Goal: Task Accomplishment & Management: Use online tool/utility

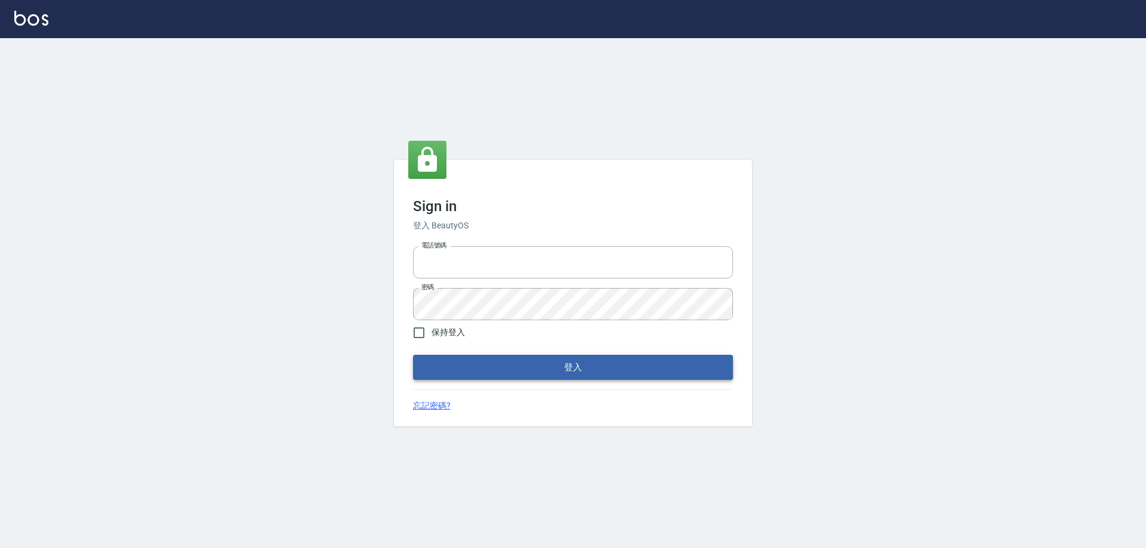
type input "0426657991"
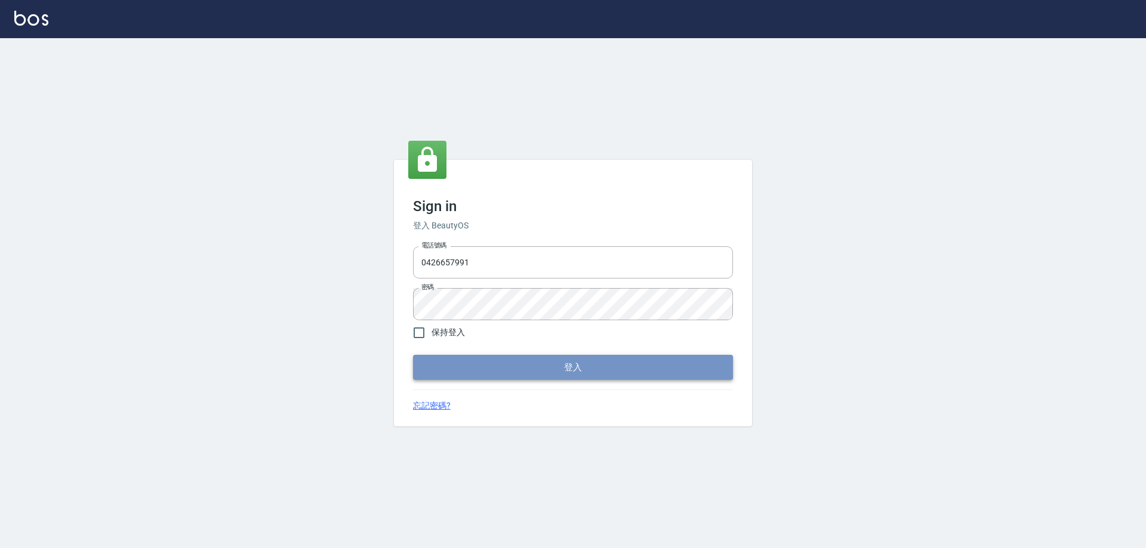
click at [477, 368] on button "登入" at bounding box center [573, 367] width 320 height 25
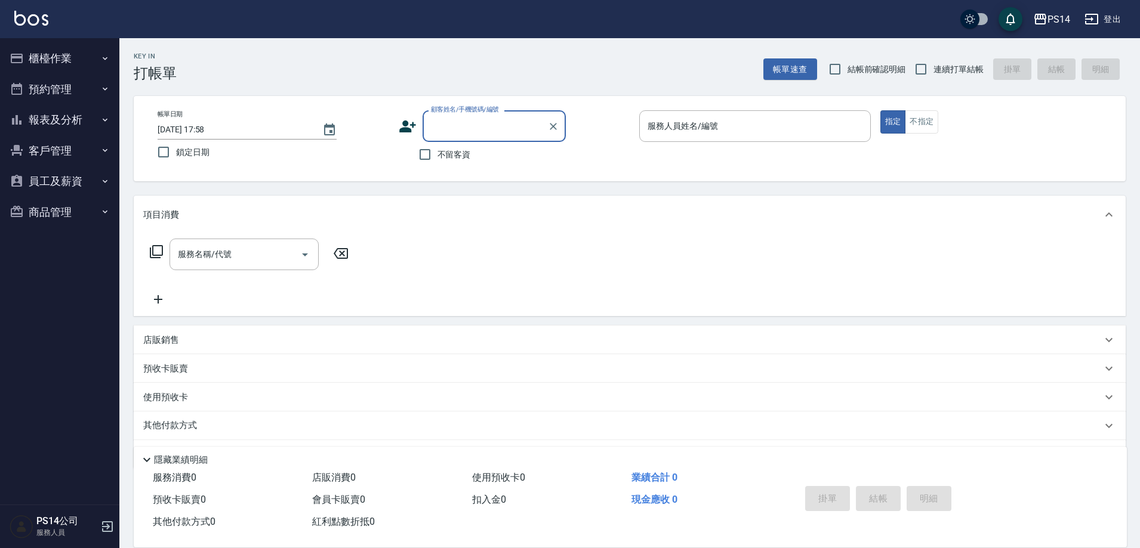
click at [439, 158] on span "不留客資" at bounding box center [453, 155] width 33 height 13
click at [437, 158] on input "不留客資" at bounding box center [424, 154] width 25 height 25
checkbox input "true"
click at [976, 74] on span "連續打單結帳" at bounding box center [958, 69] width 50 height 13
click at [933, 74] on input "連續打單結帳" at bounding box center [920, 69] width 25 height 25
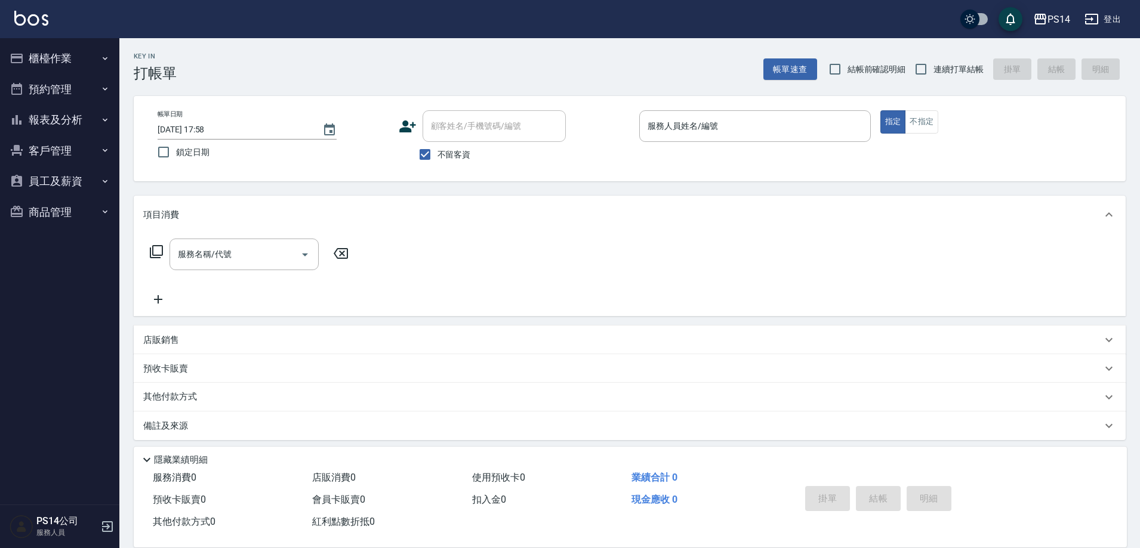
checkbox input "true"
drag, startPoint x: 787, startPoint y: 100, endPoint x: 772, endPoint y: 110, distance: 18.4
click at [779, 106] on div "帳單日期 [DATE] 17:58 鎖定日期 顧客姓名/手機號碼/編號 顧客姓名/手機號碼/編號 不留客資 服務人員姓名/編號 服務人員姓名/編號 指定 不指定" at bounding box center [630, 138] width 992 height 85
click at [772, 112] on div "服務人員姓名/編號" at bounding box center [755, 126] width 232 height 32
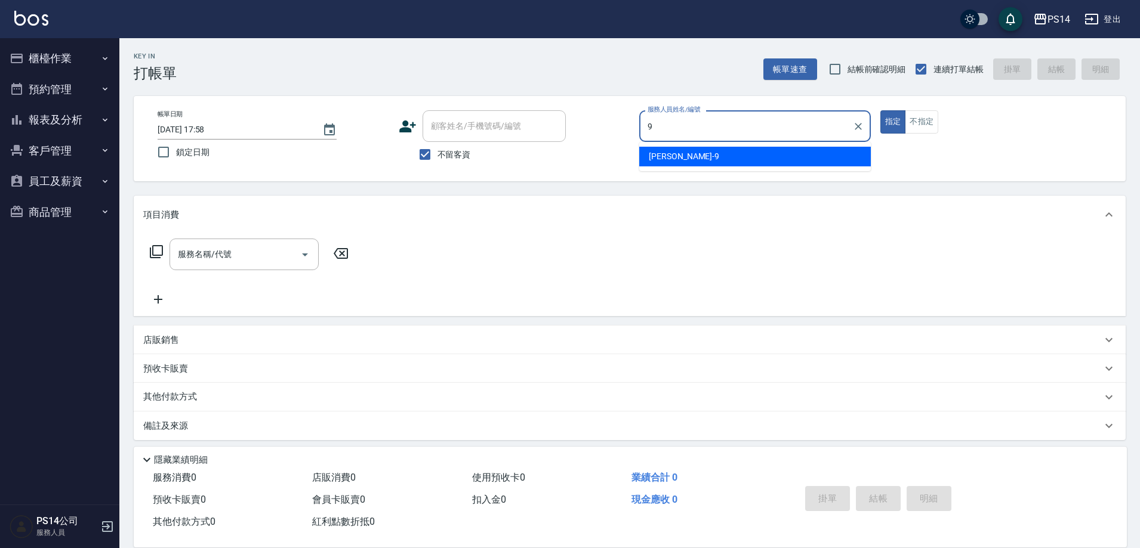
type input "[PERSON_NAME]-9"
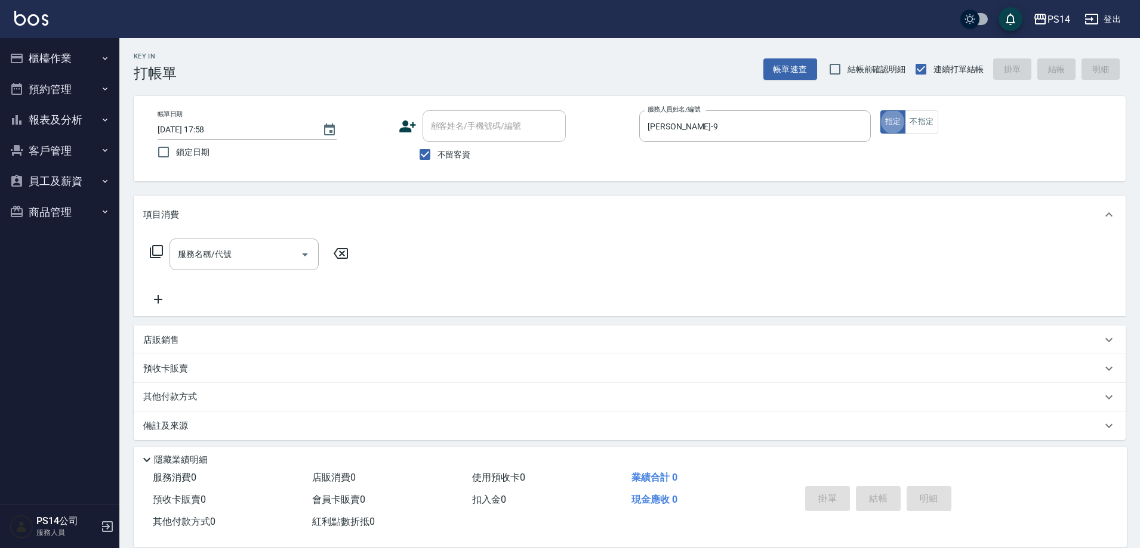
type button "true"
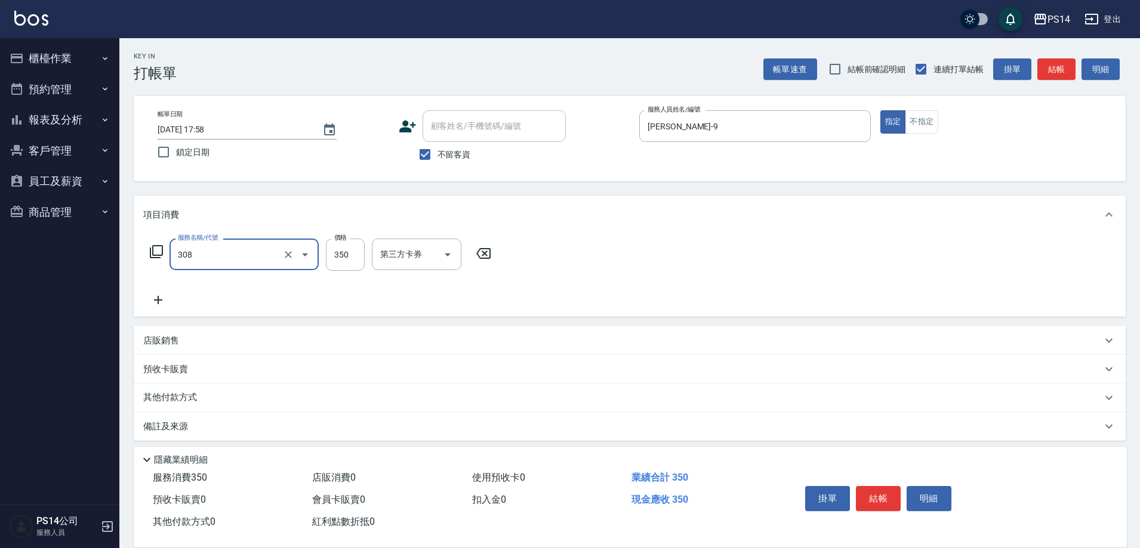
type input "洗+剪(308)"
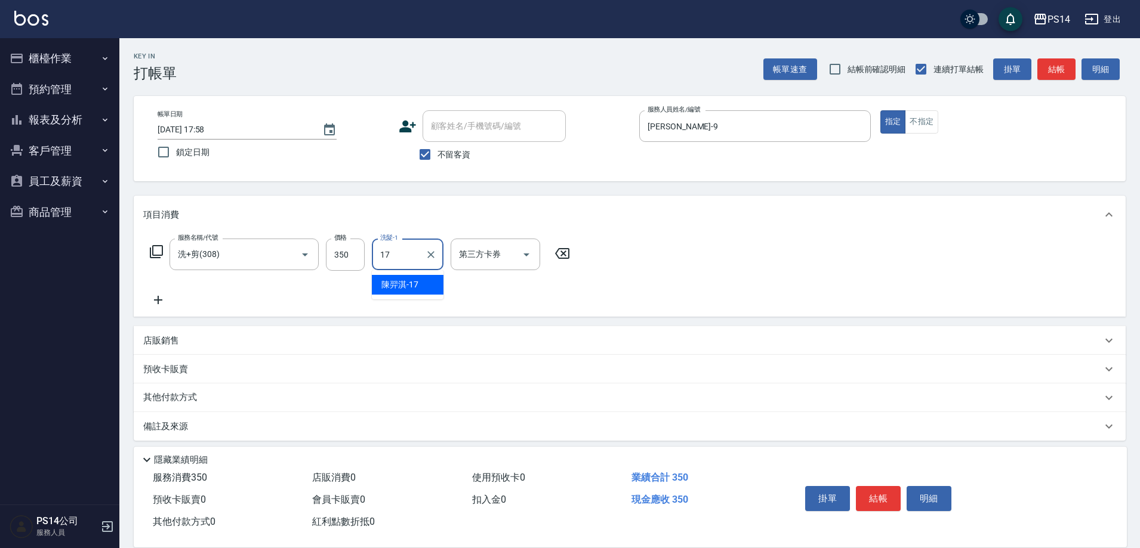
type input "陳羿淇-17"
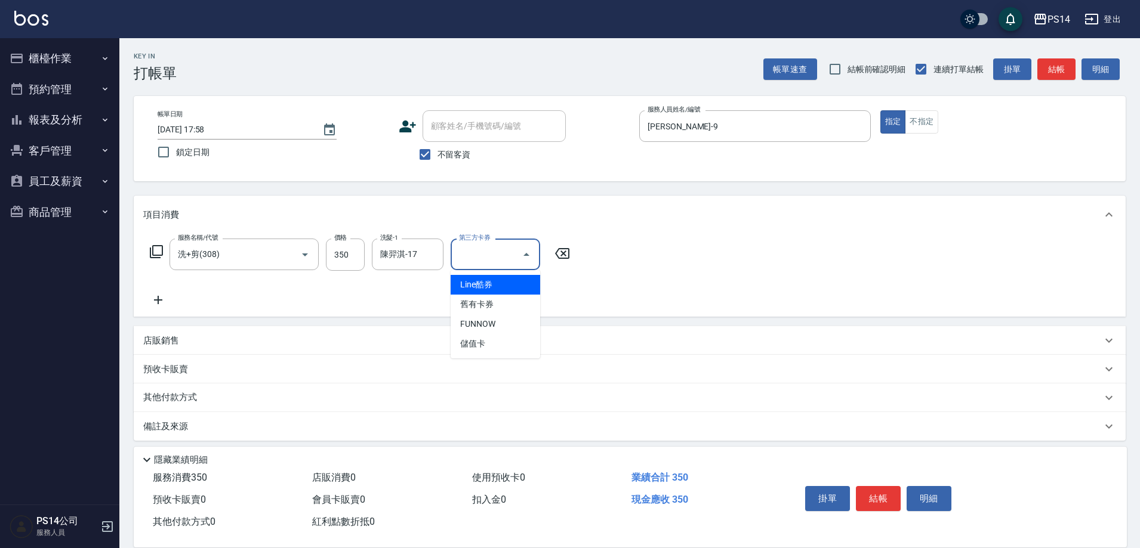
type input "儲值卡"
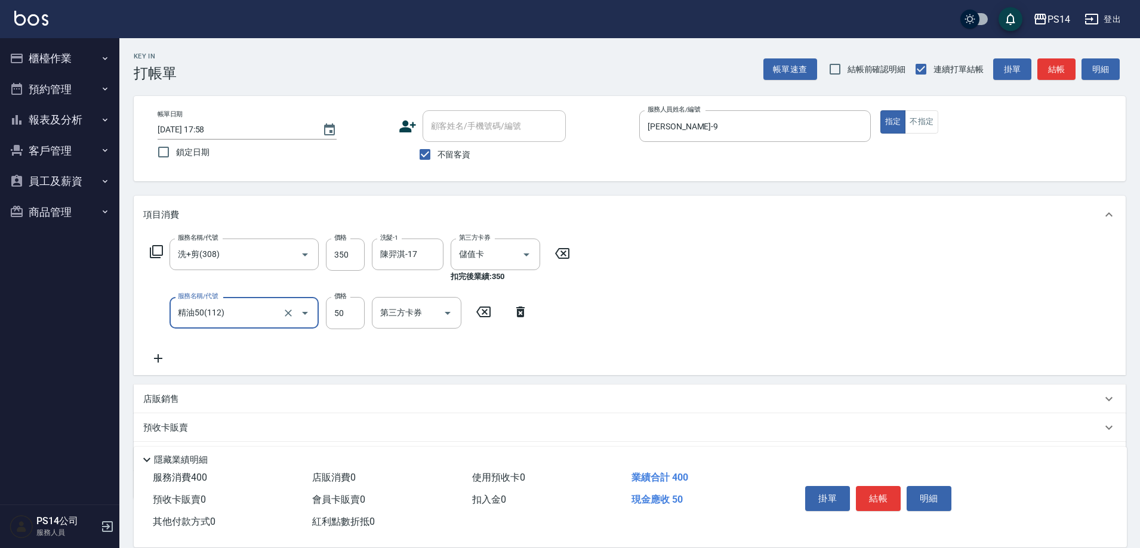
type input "精油50(112)"
type input "陳羿淇-17"
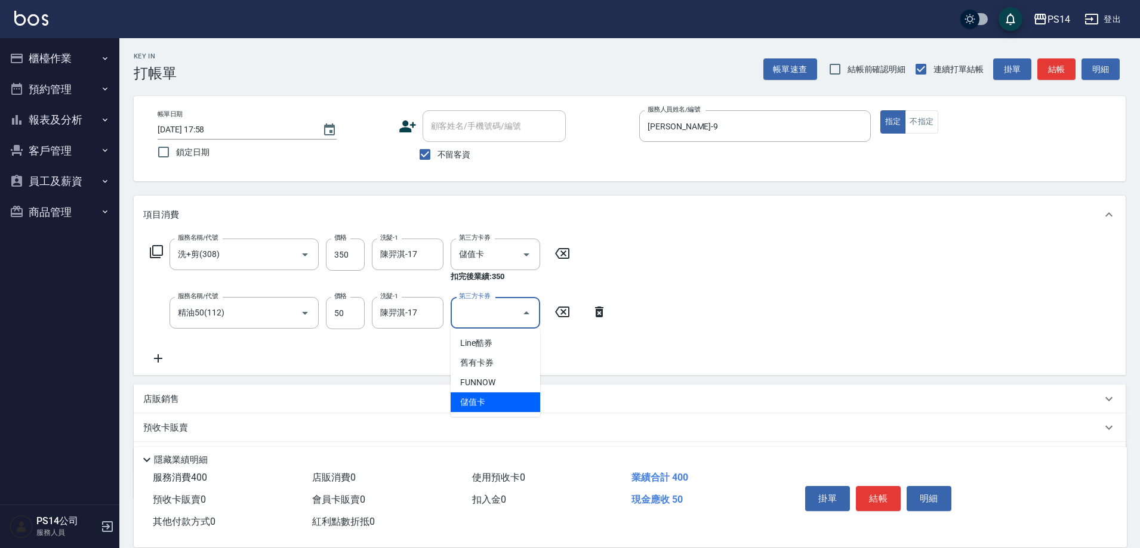
type input "儲值卡"
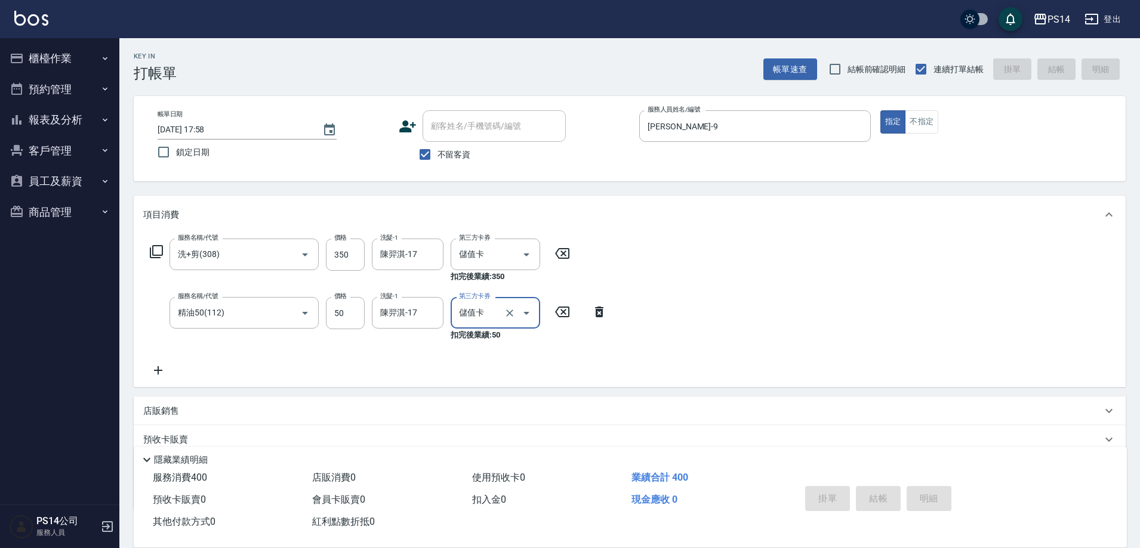
type input "[DATE] 17:59"
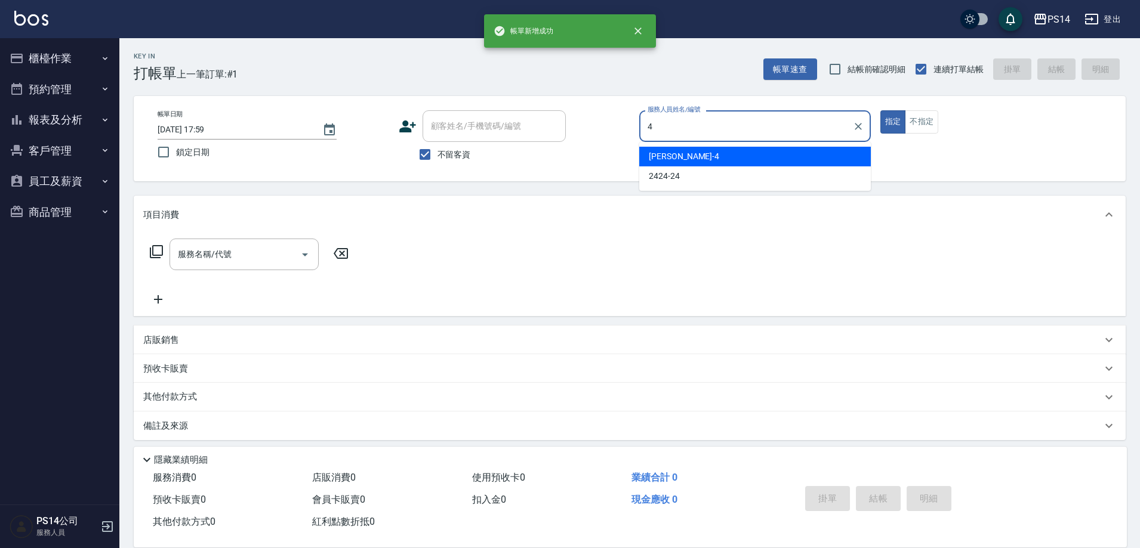
type input "[PERSON_NAME]-4"
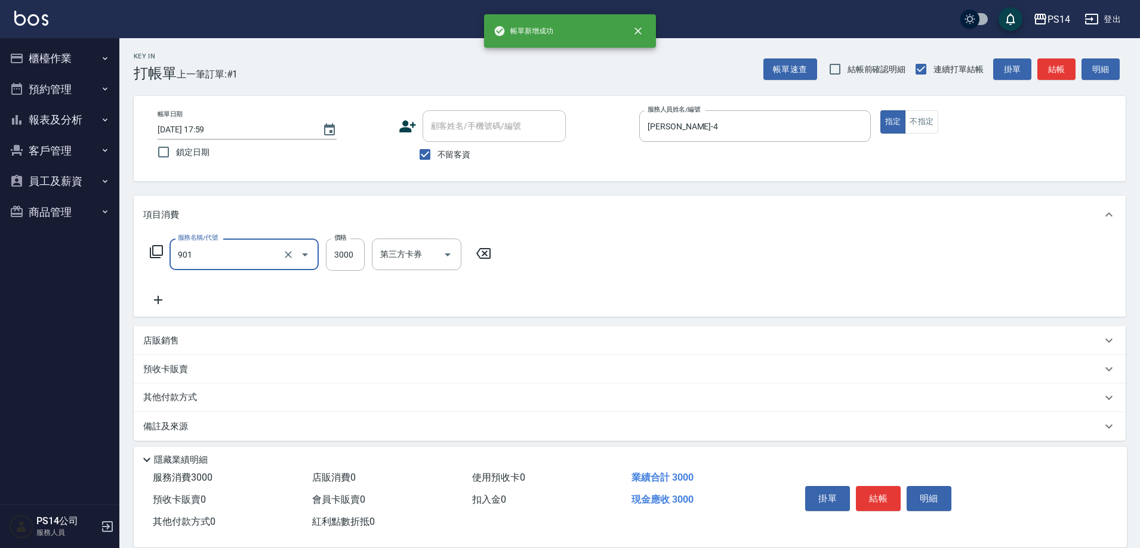
type input "儲值3000(901)"
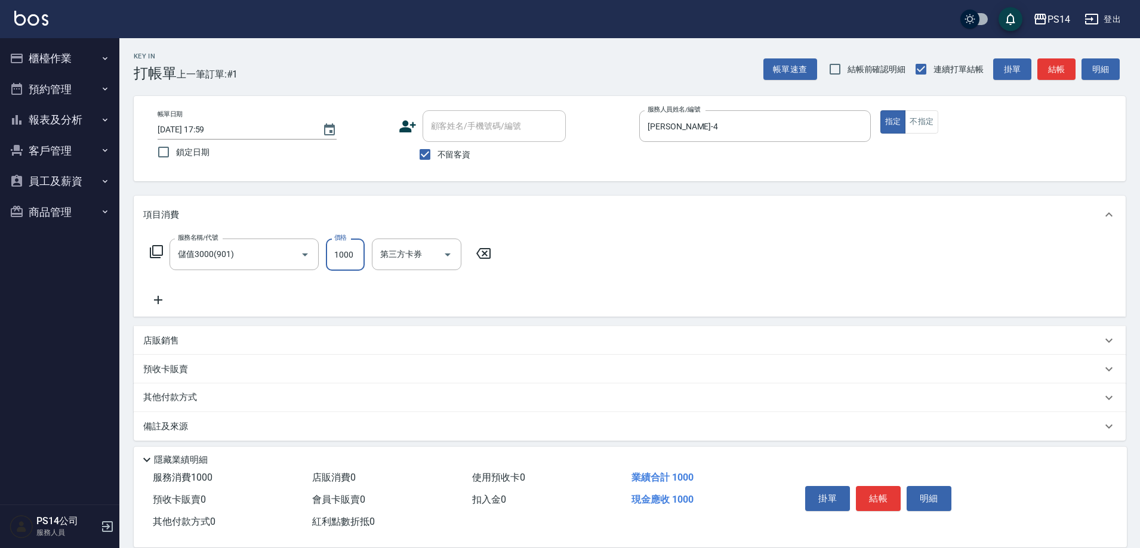
type input "1000"
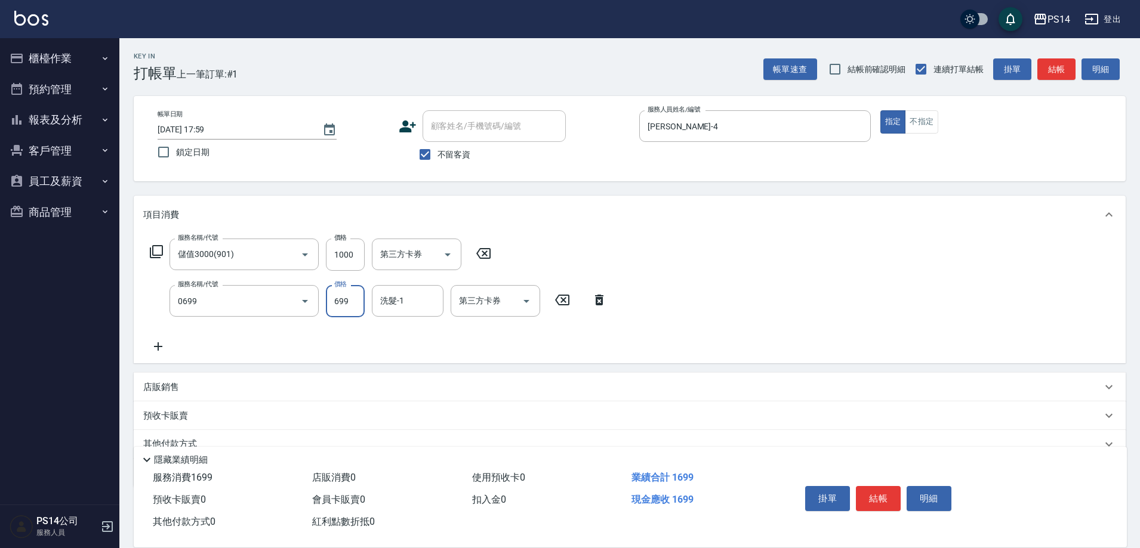
type input "精油SPA(0699)"
type input "[PERSON_NAME]-11"
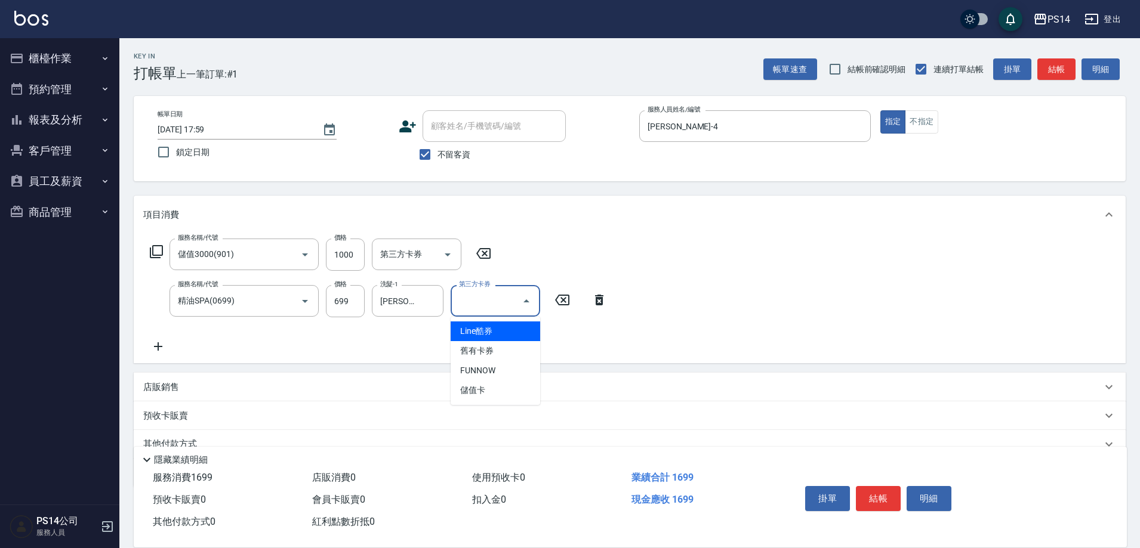
type input "儲值卡"
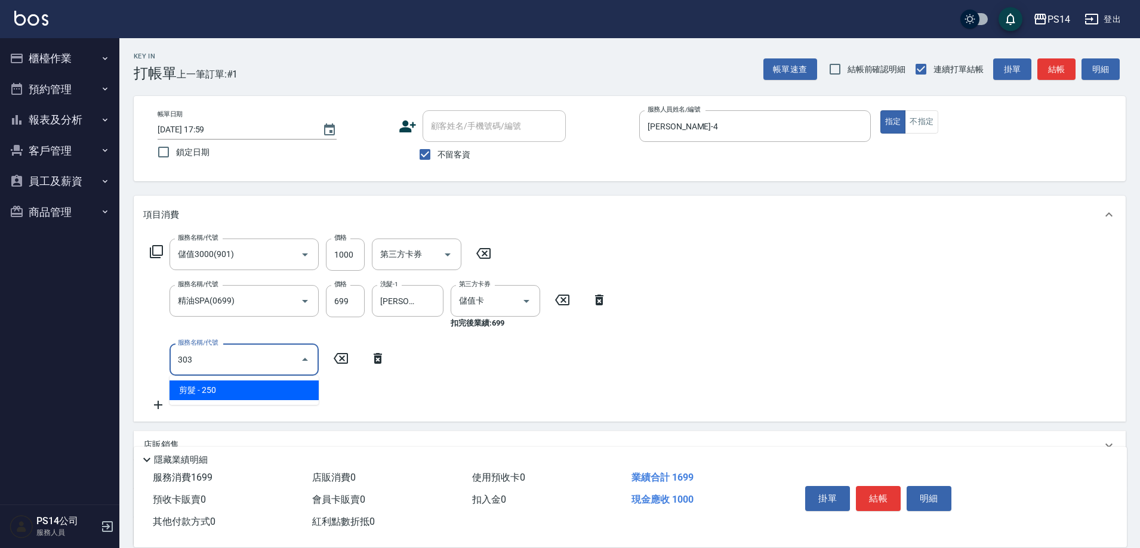
type input "剪髮(303)"
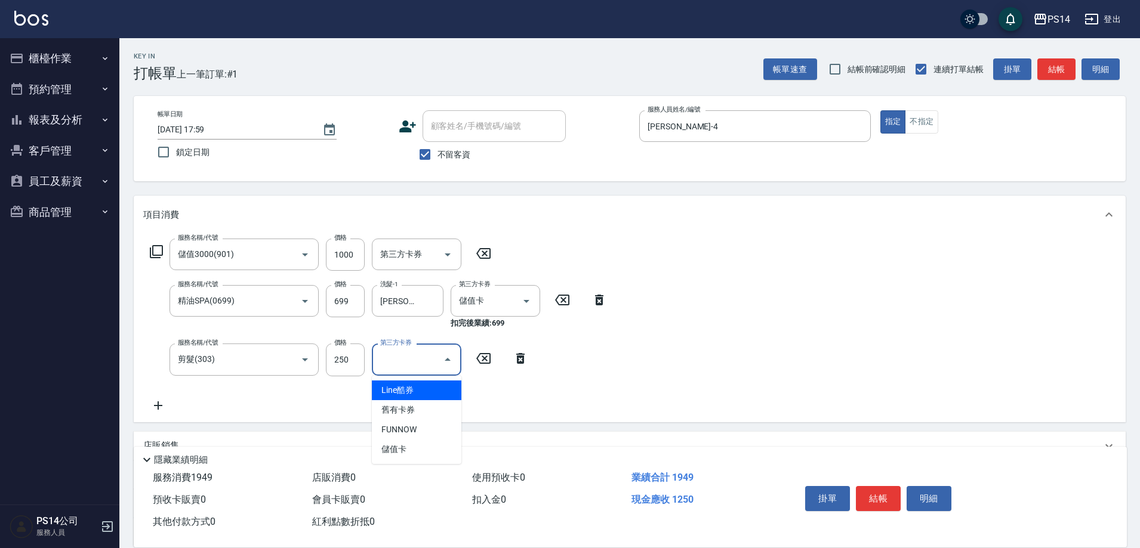
type input "儲值卡"
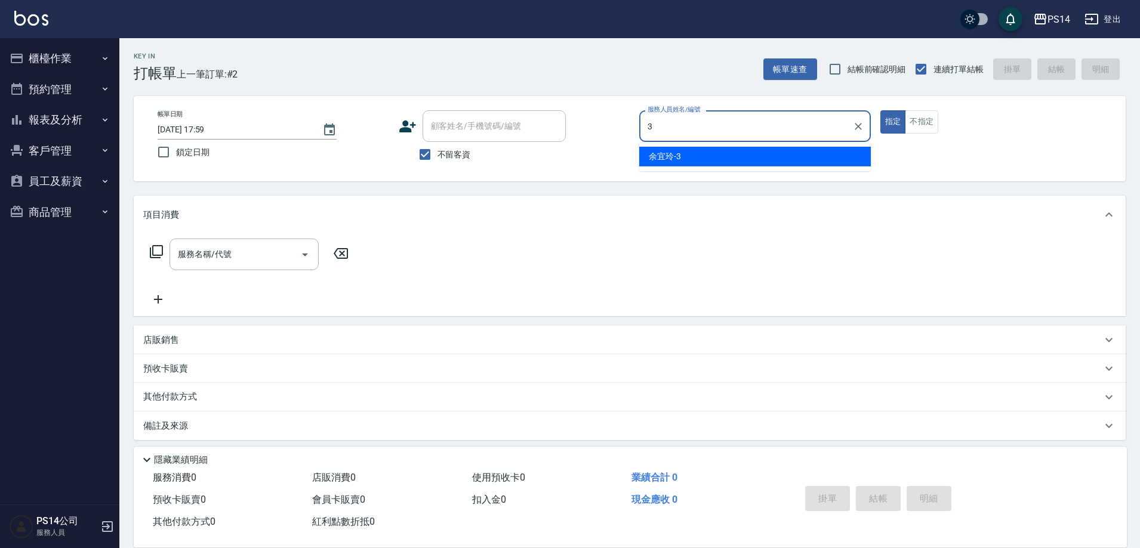
type input "余宜玲-3"
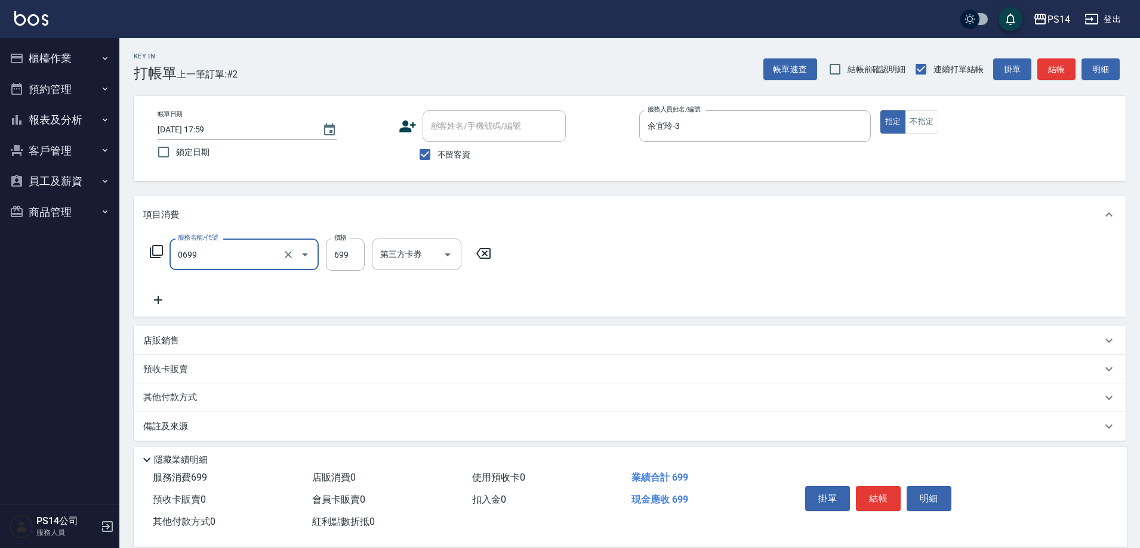
type input "精油SPA(0699)"
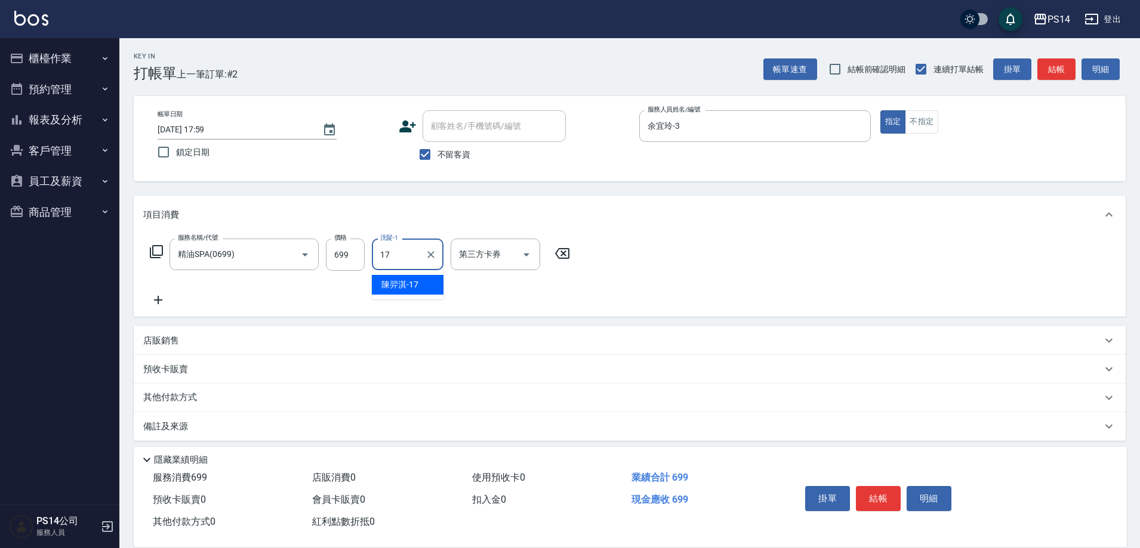
type input "陳羿淇-17"
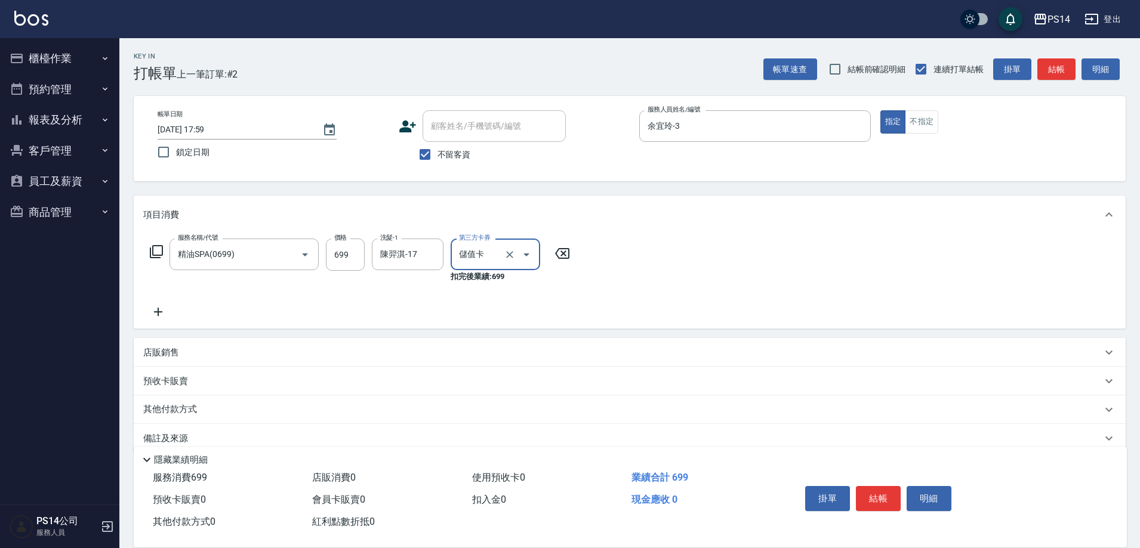
type input "儲值卡"
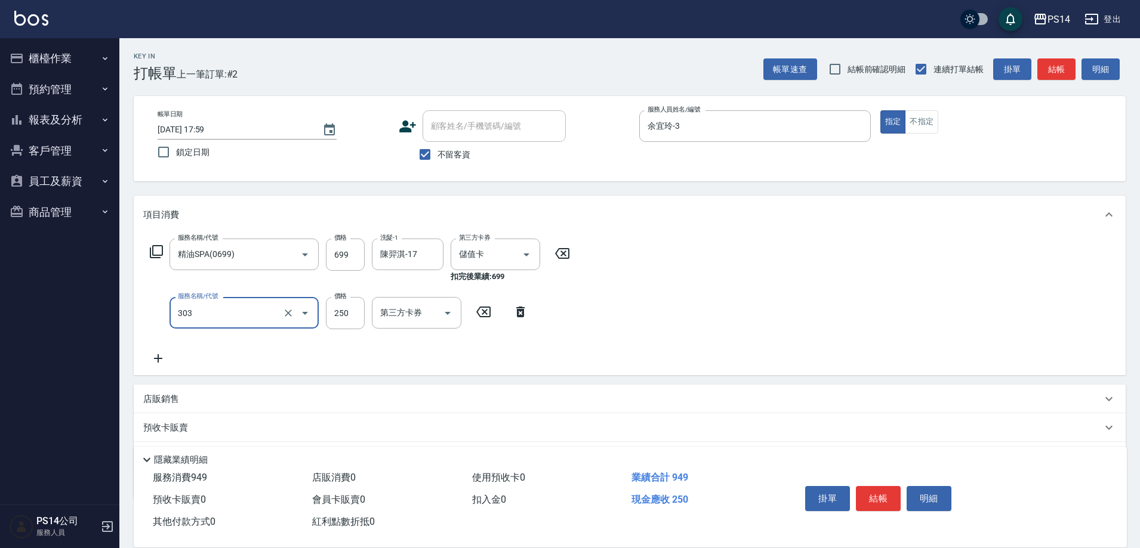
type input "剪髮(303)"
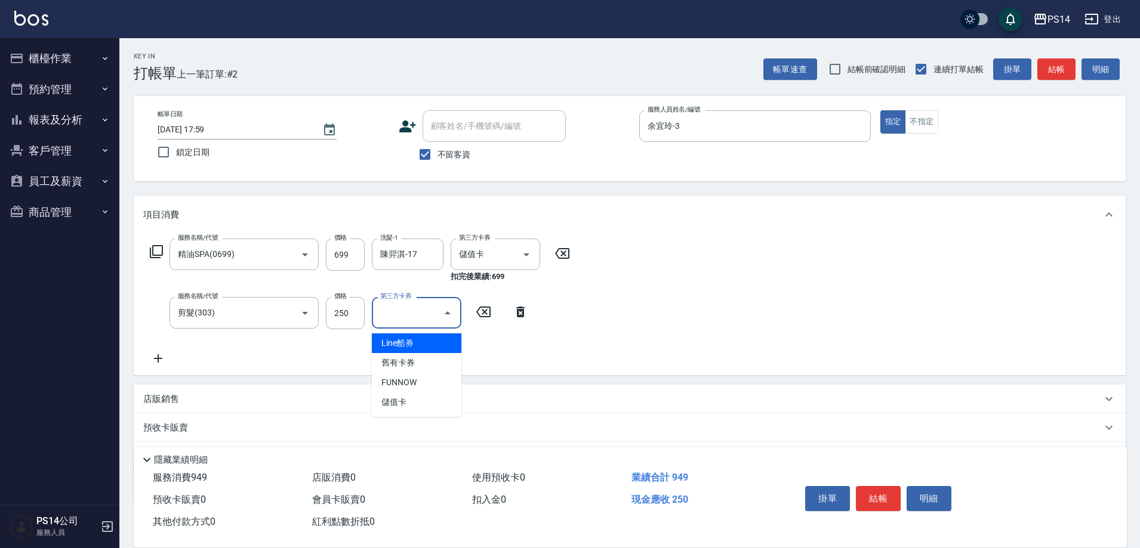
type input "儲值卡"
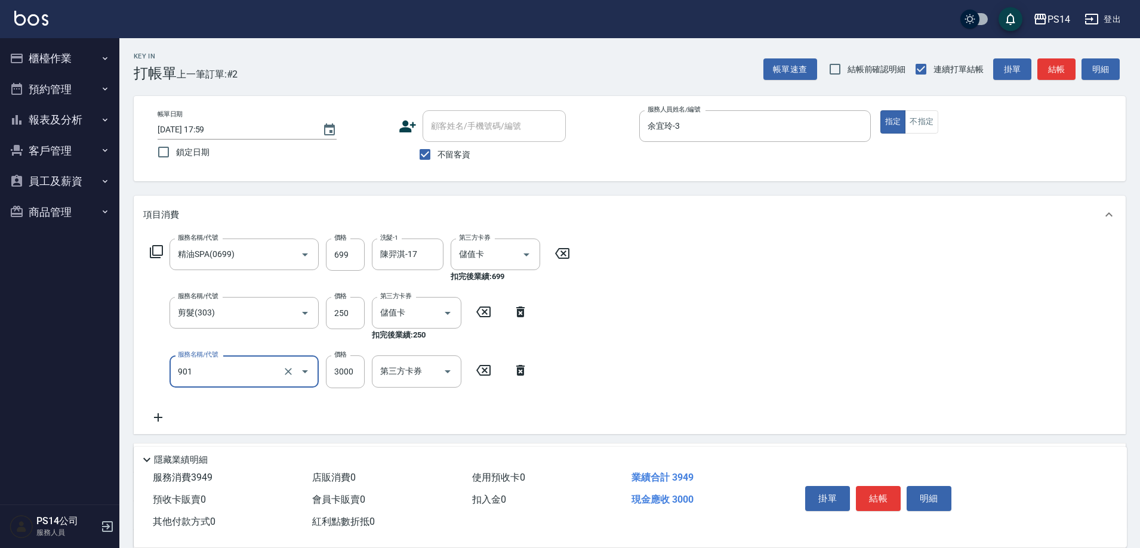
type input "儲值3000(901)"
type input "2000"
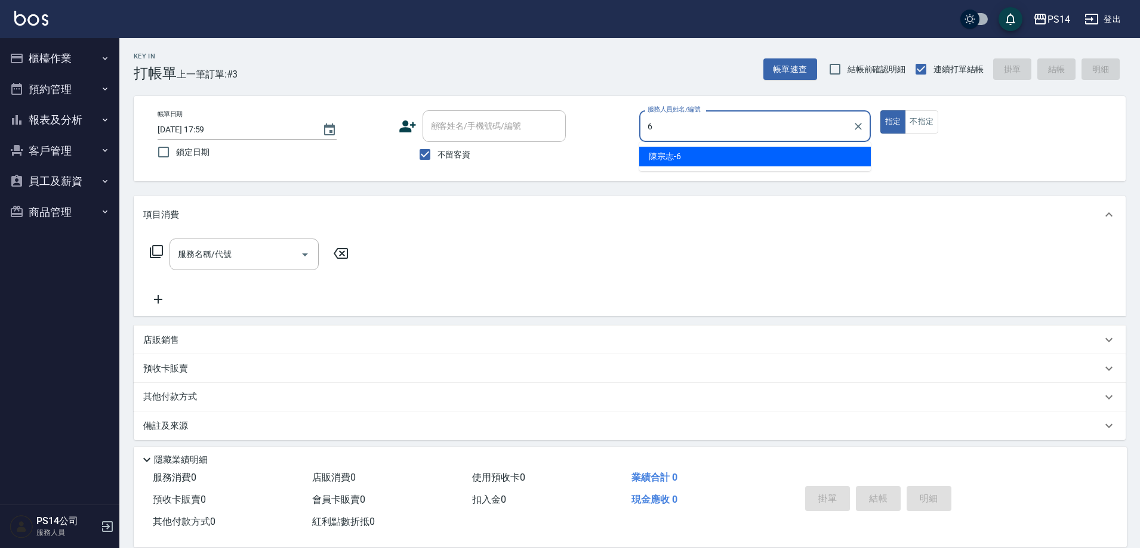
type input "陳宗志-6"
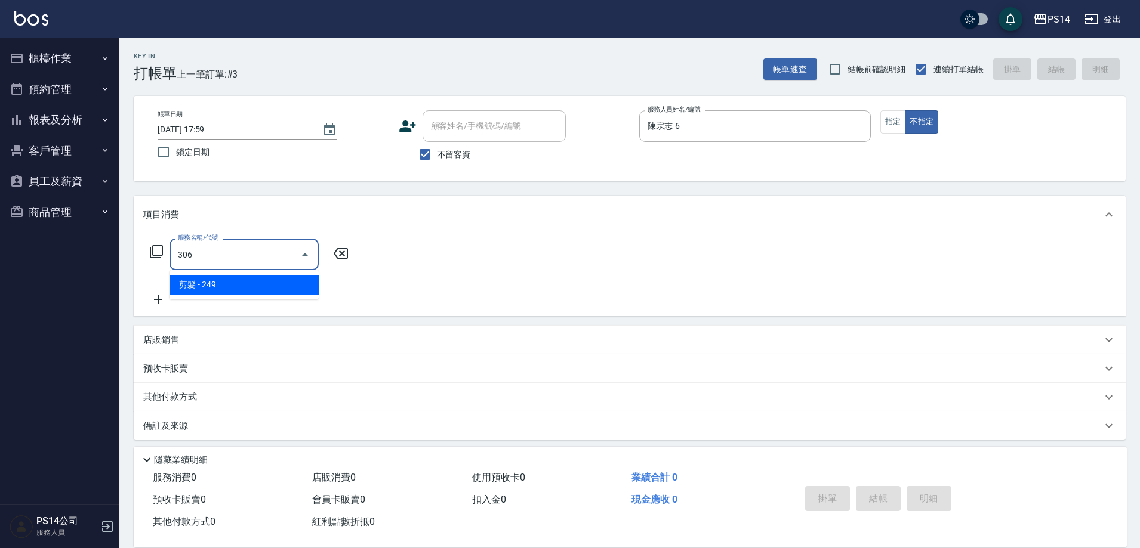
type input "剪髮(306)"
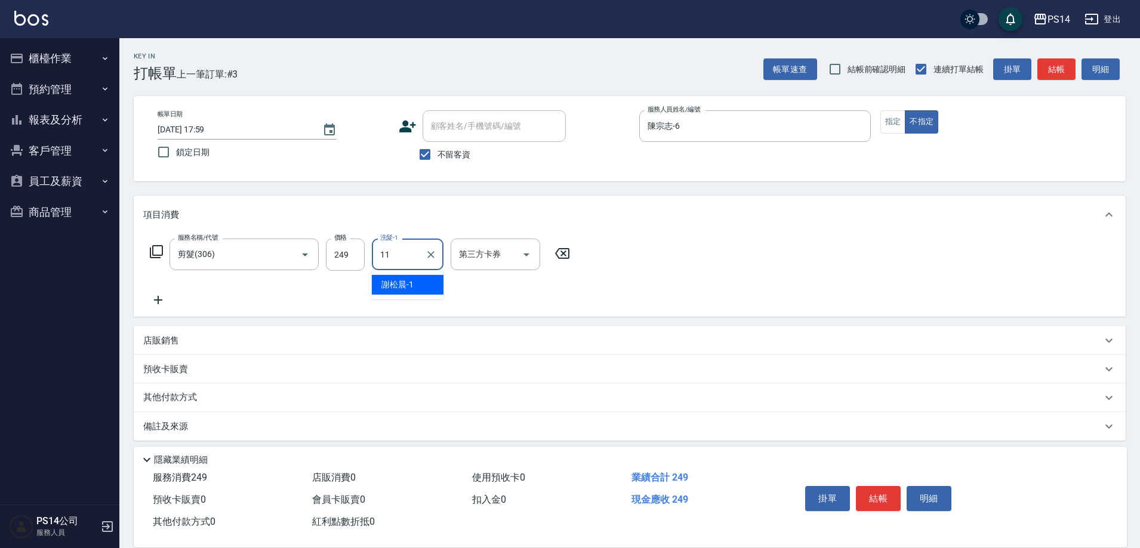
type input "[PERSON_NAME]-11"
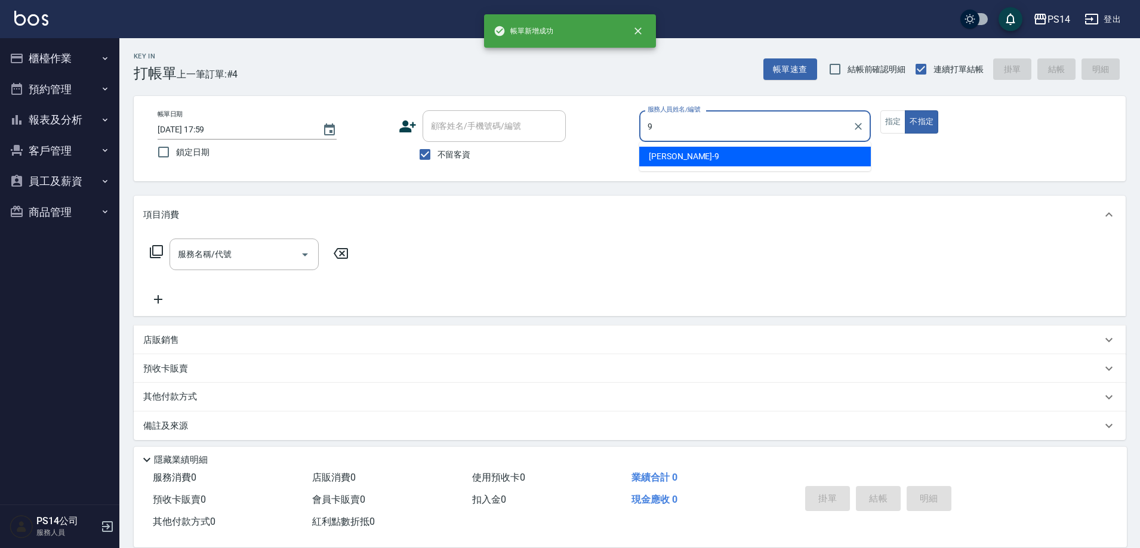
type input "[PERSON_NAME]-9"
type button "false"
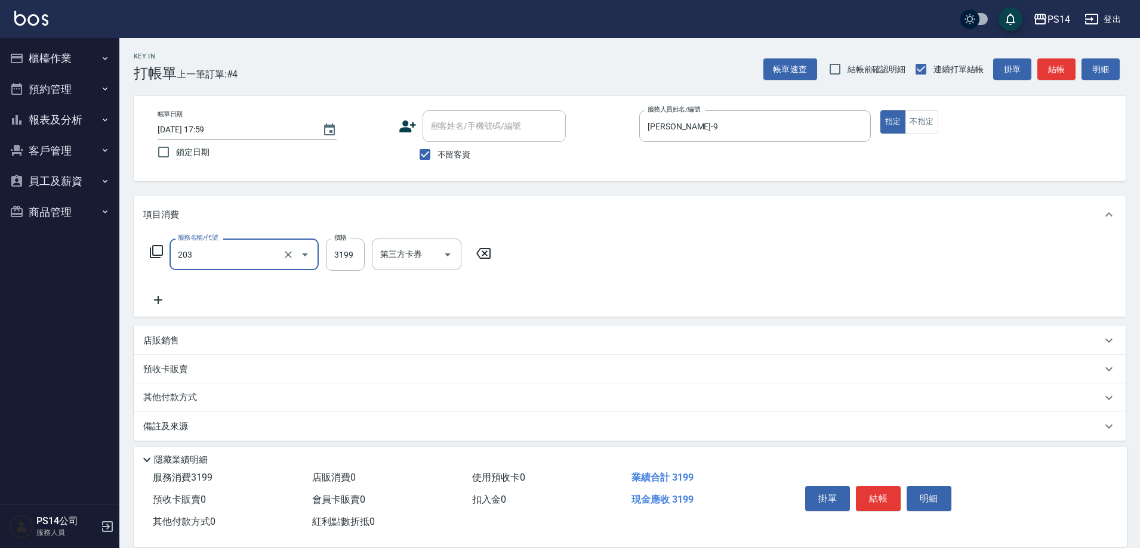
type input "OVC燙髮(203)"
type input "3399"
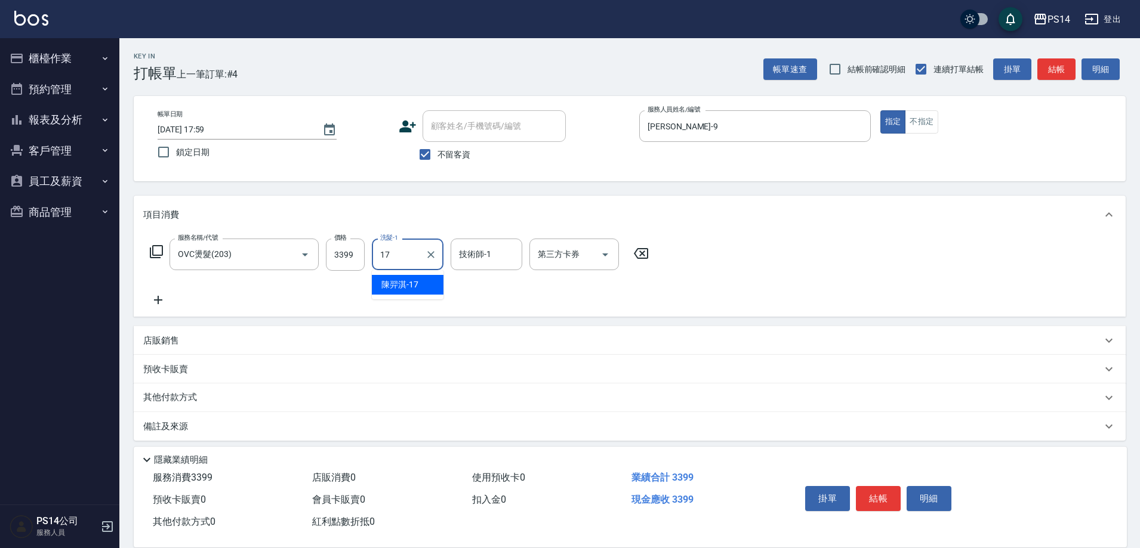
type input "陳羿淇-17"
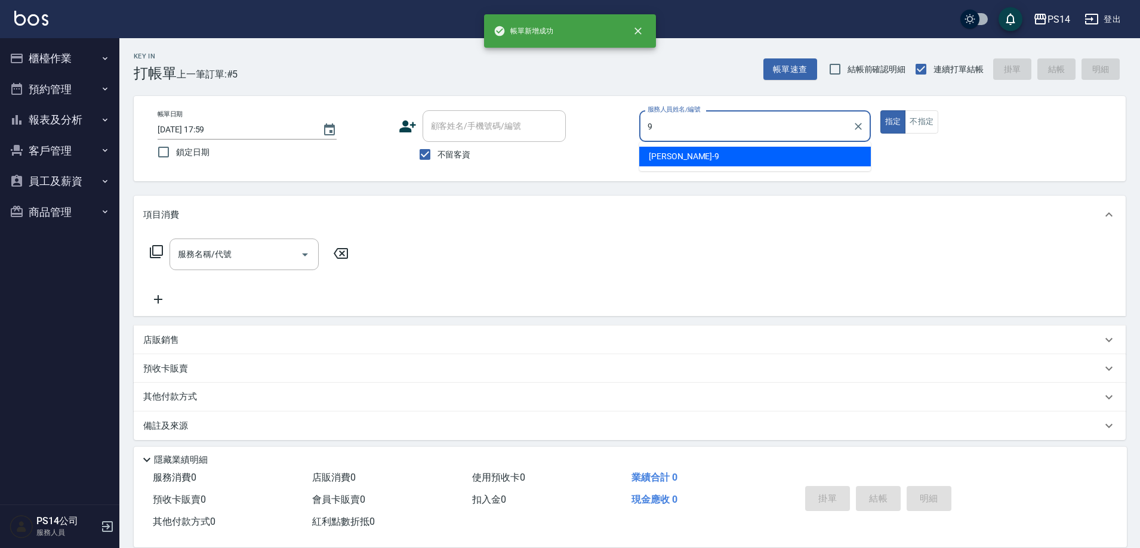
type input "[PERSON_NAME]-9"
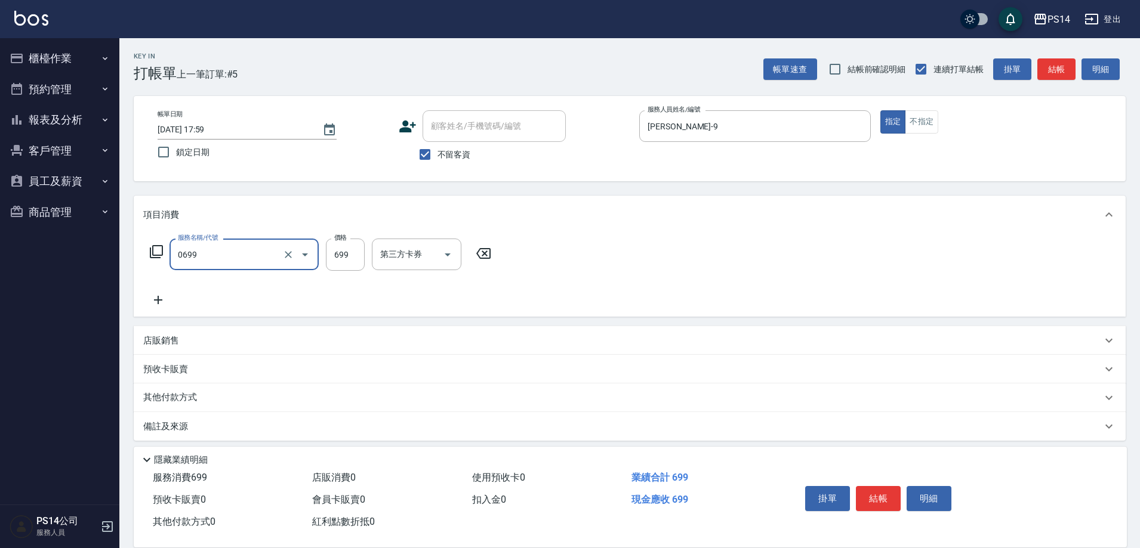
type input "精油SPA(0699)"
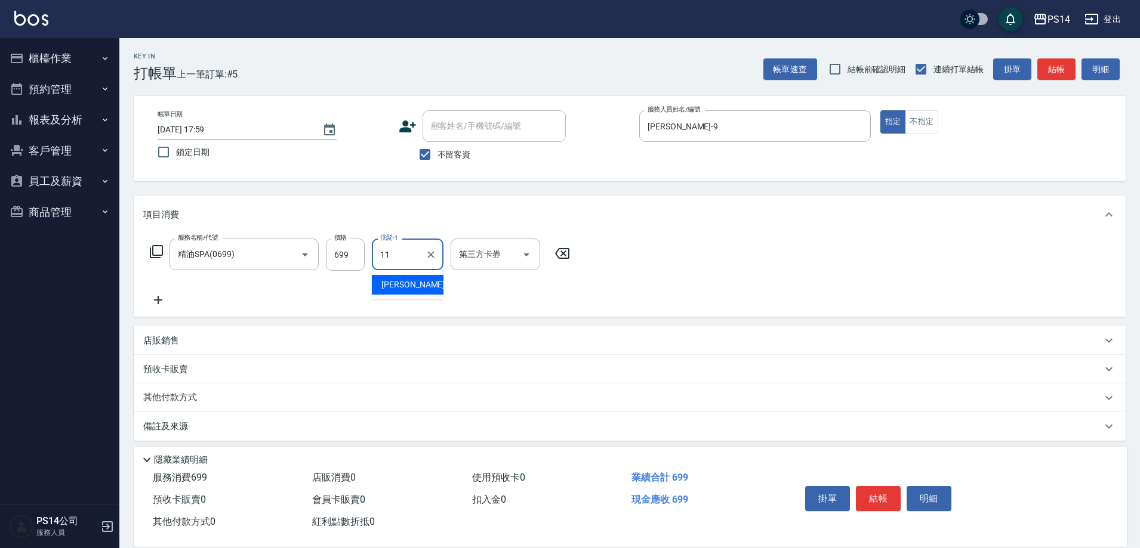
type input "[PERSON_NAME]-11"
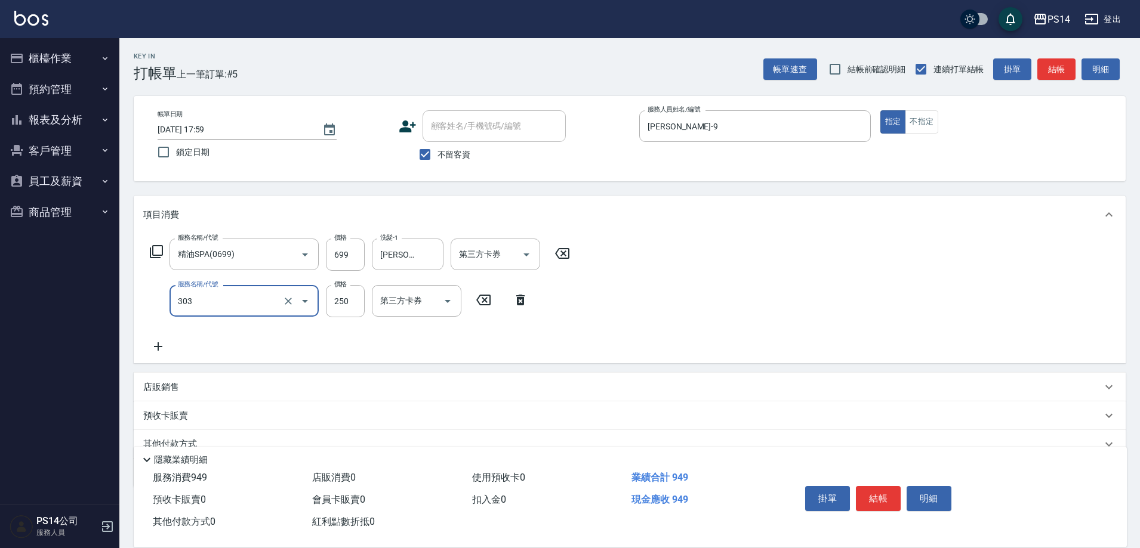
type input "剪髮(303)"
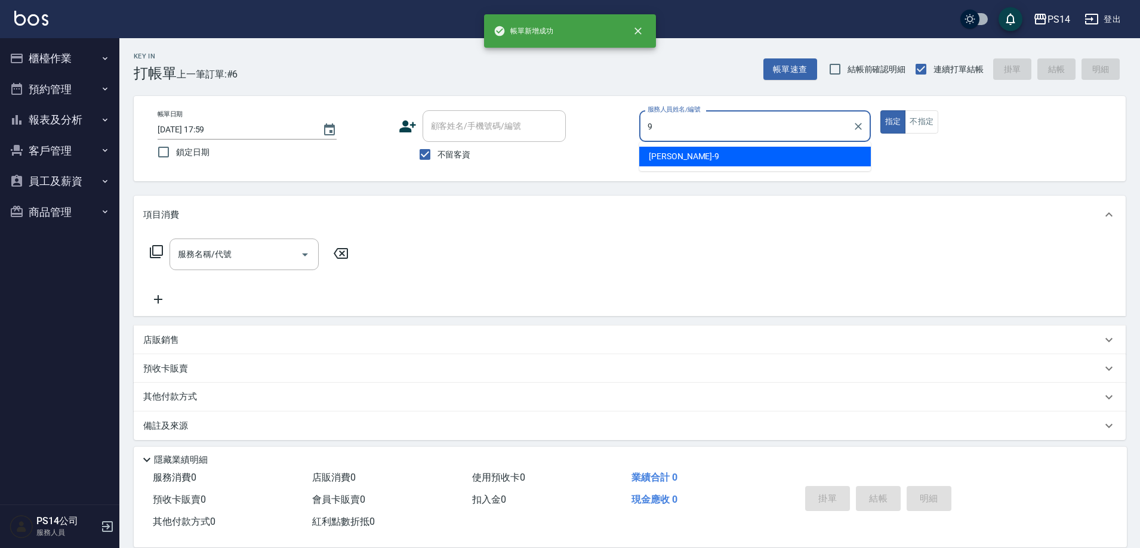
type input "[PERSON_NAME]-9"
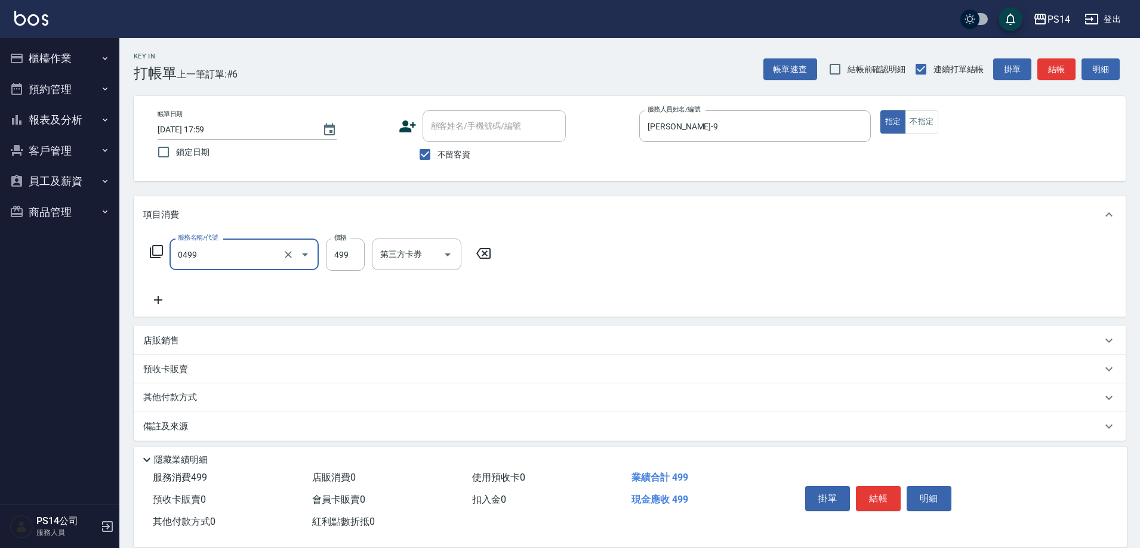
type input "[PERSON_NAME]499(0499)"
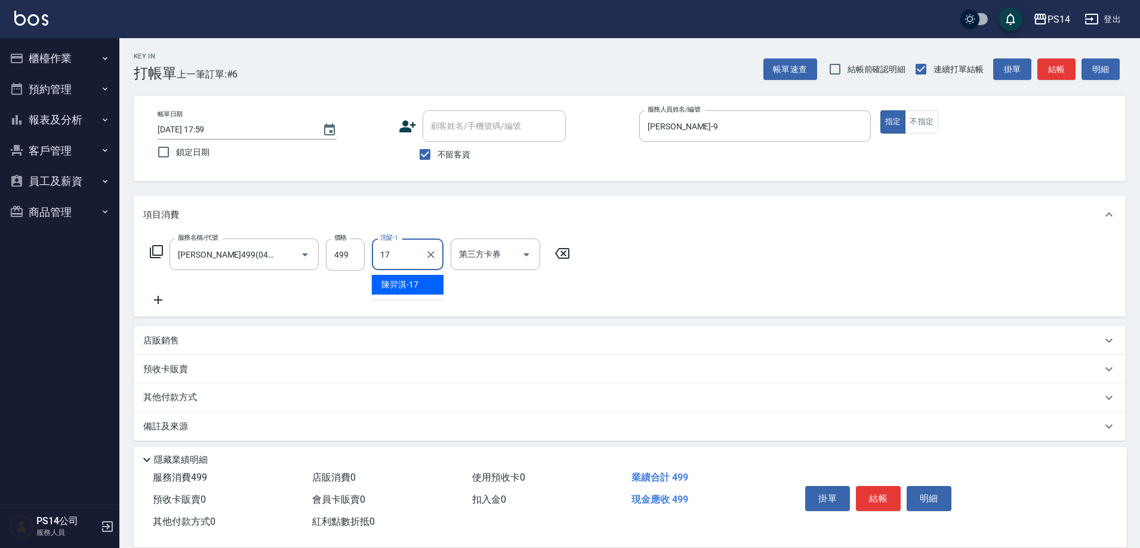
type input "陳羿淇-17"
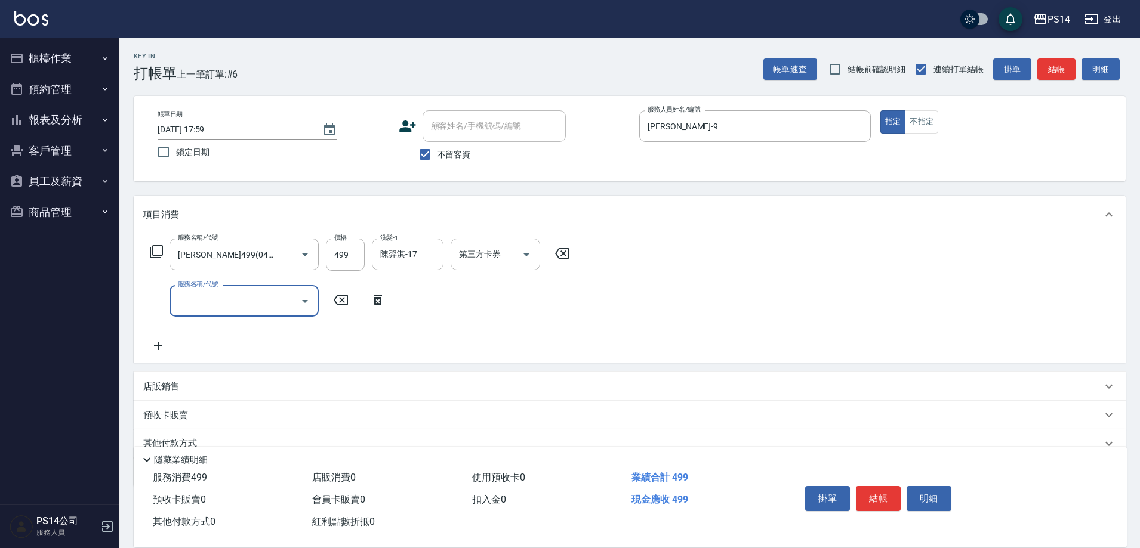
type input "5"
type input "1200護(405)"
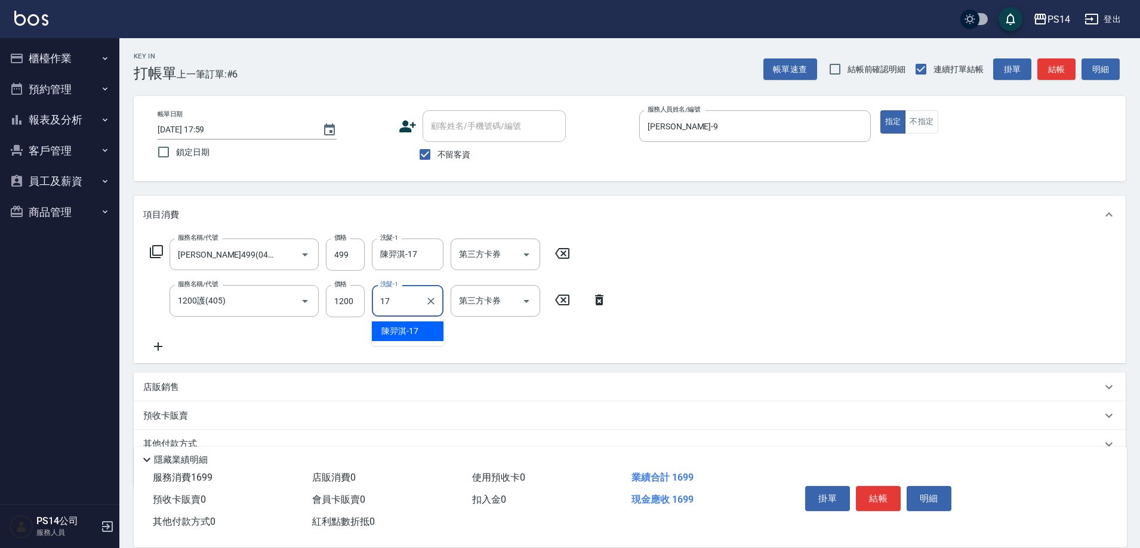
type input "陳羿淇-17"
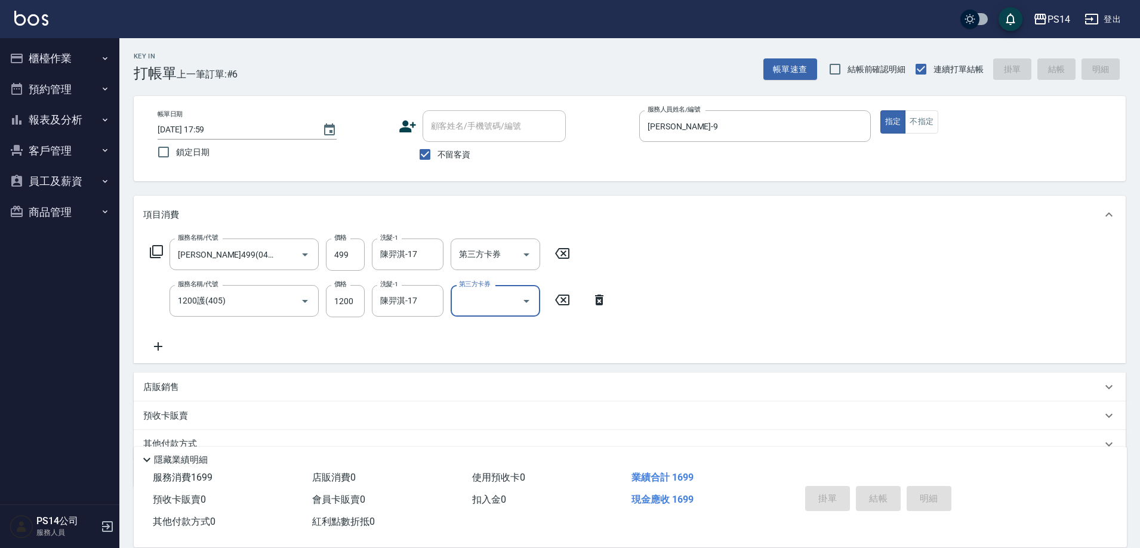
type input "[DATE] 18:00"
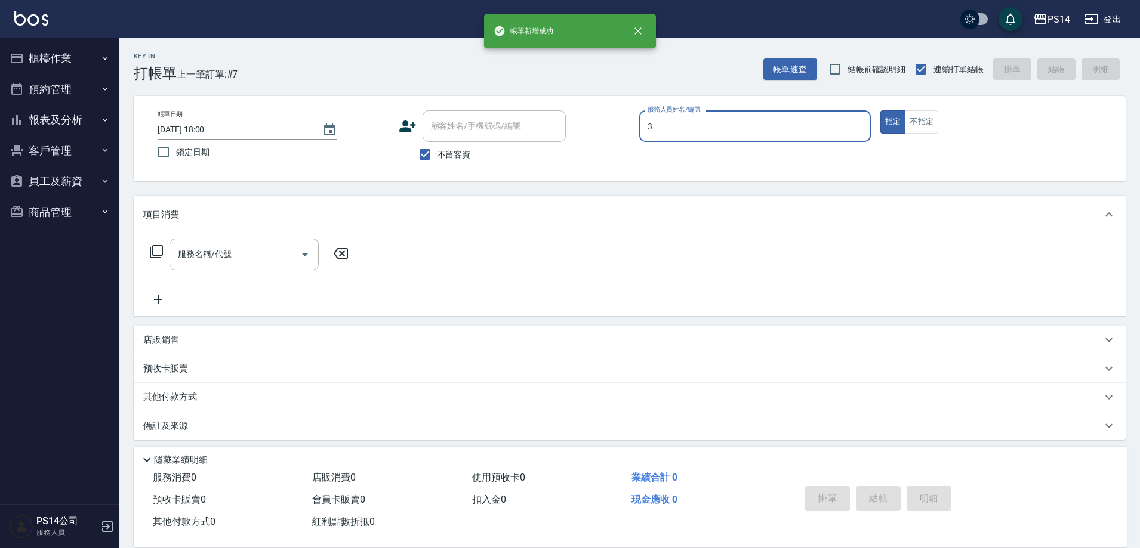
type input "余宜玲-3"
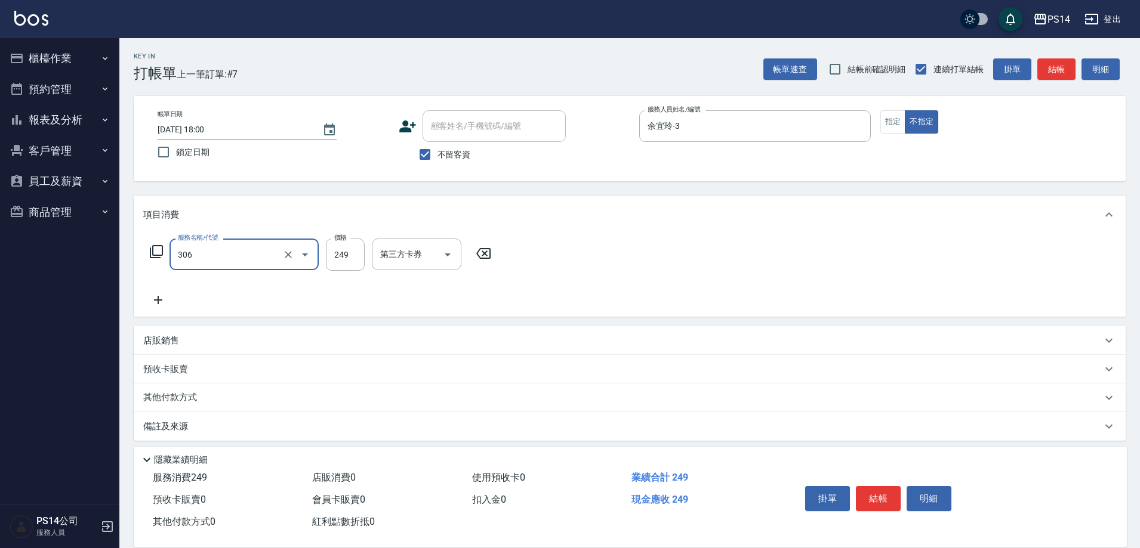
type input "剪髮(306)"
type input "[PERSON_NAME]-11"
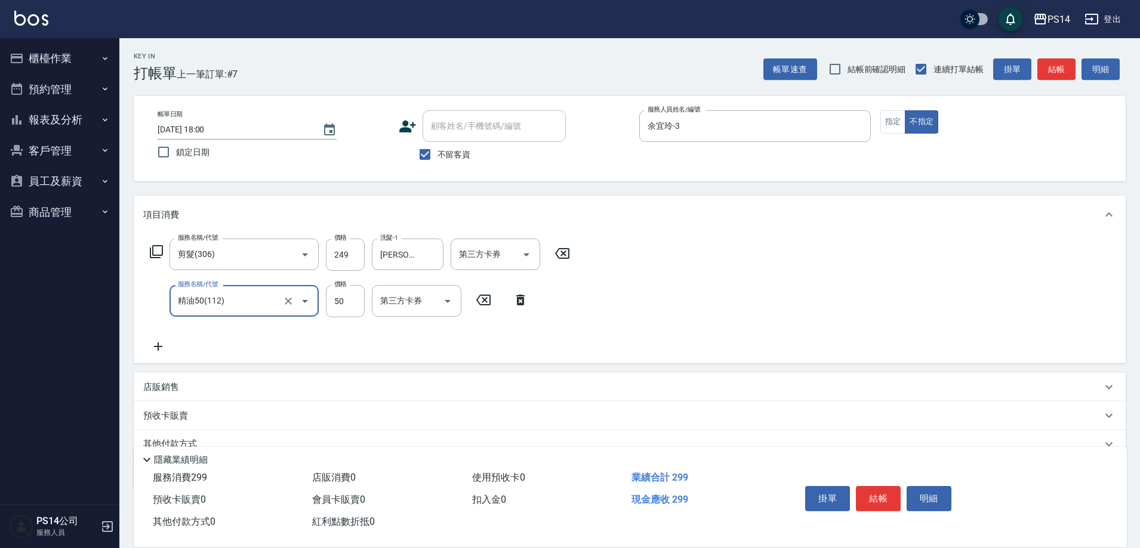
type input "精油50(112)"
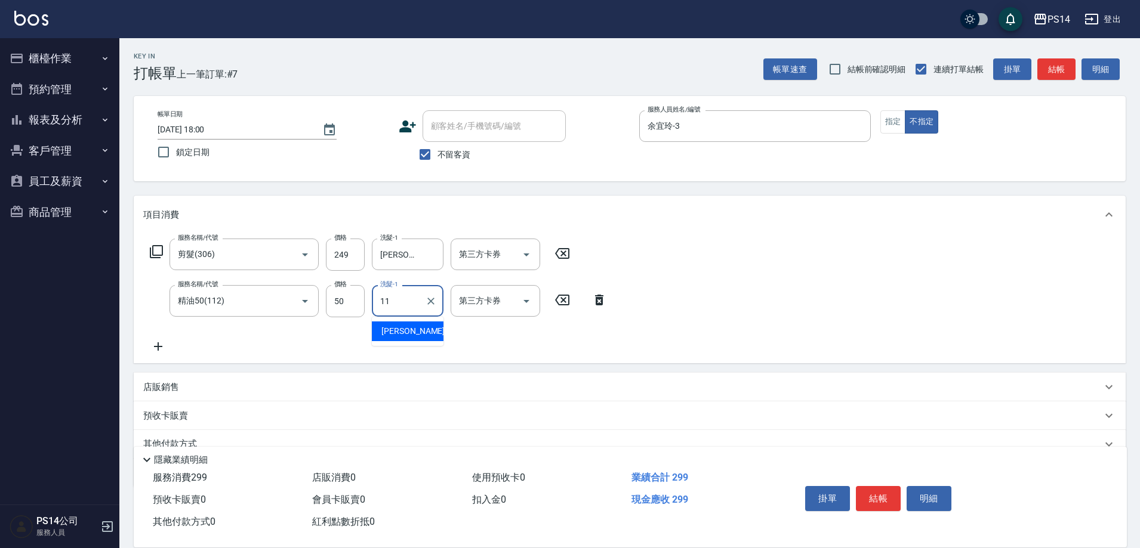
type input "[PERSON_NAME]-11"
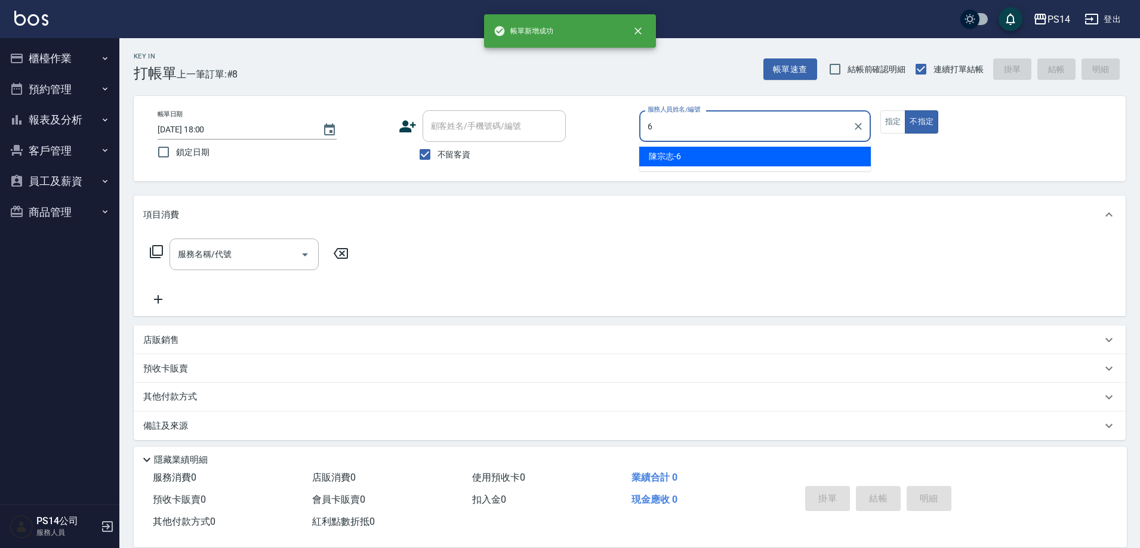
type input "陳宗志-6"
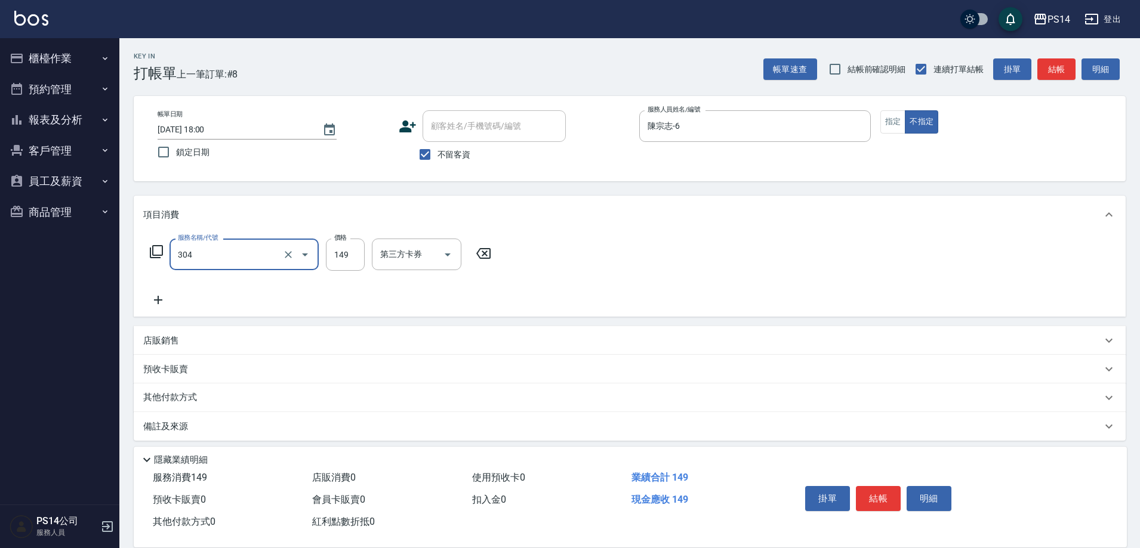
type input "剪髮(304)"
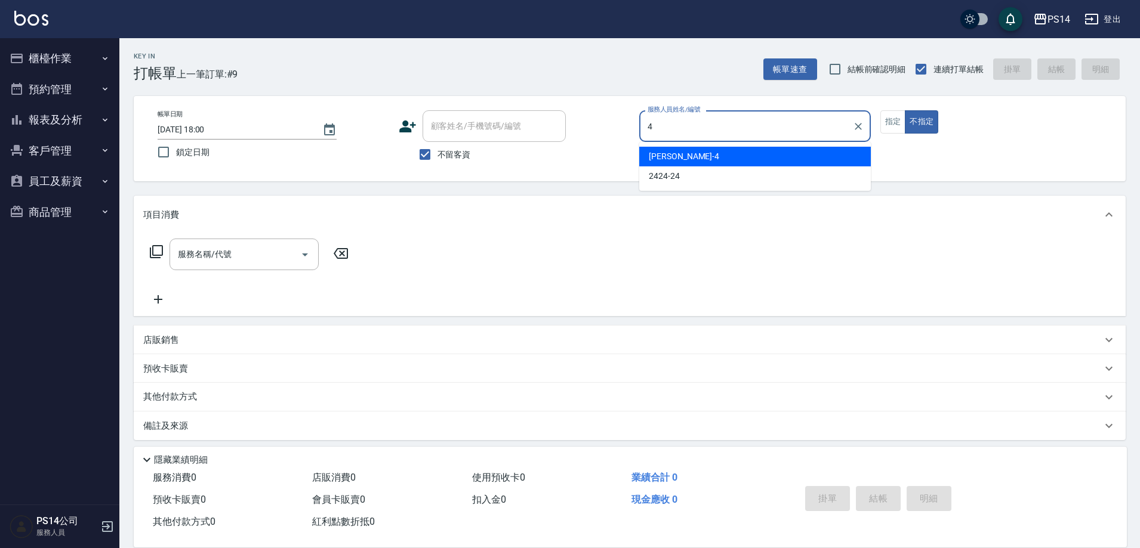
type input "[PERSON_NAME]-4"
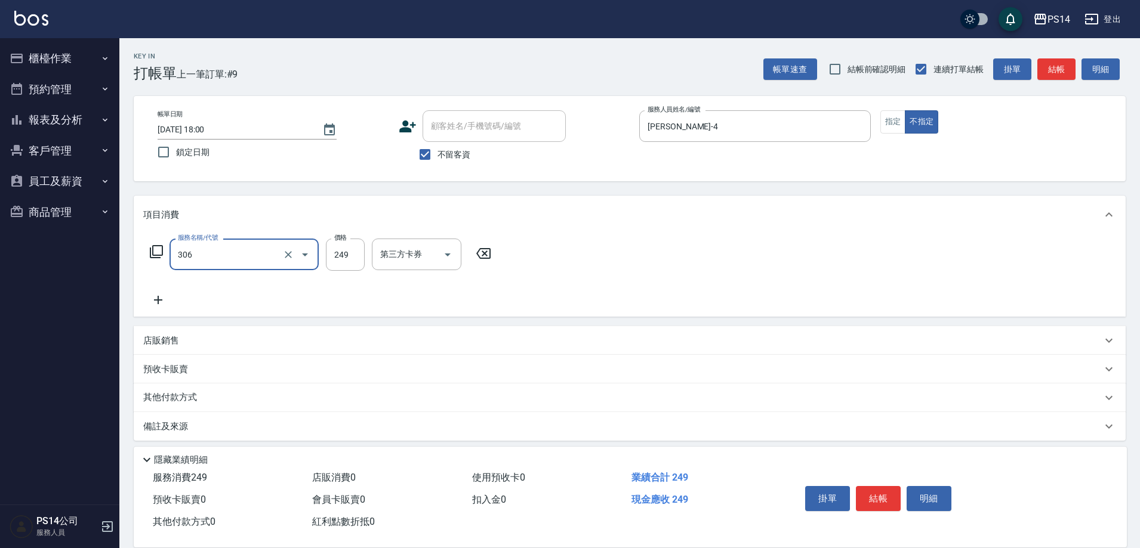
type input "剪髮(306)"
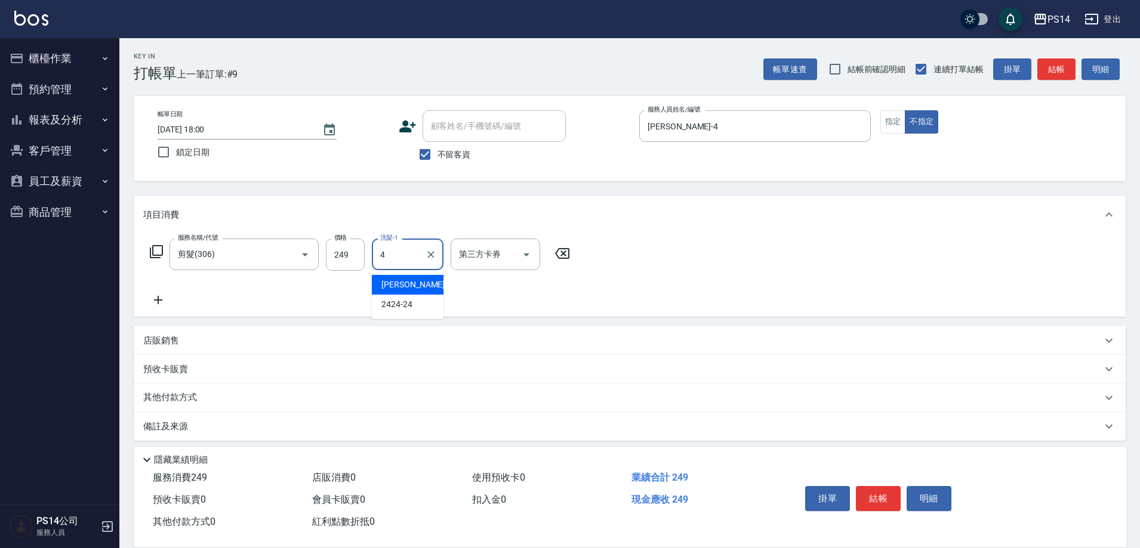
type input "[PERSON_NAME]-4"
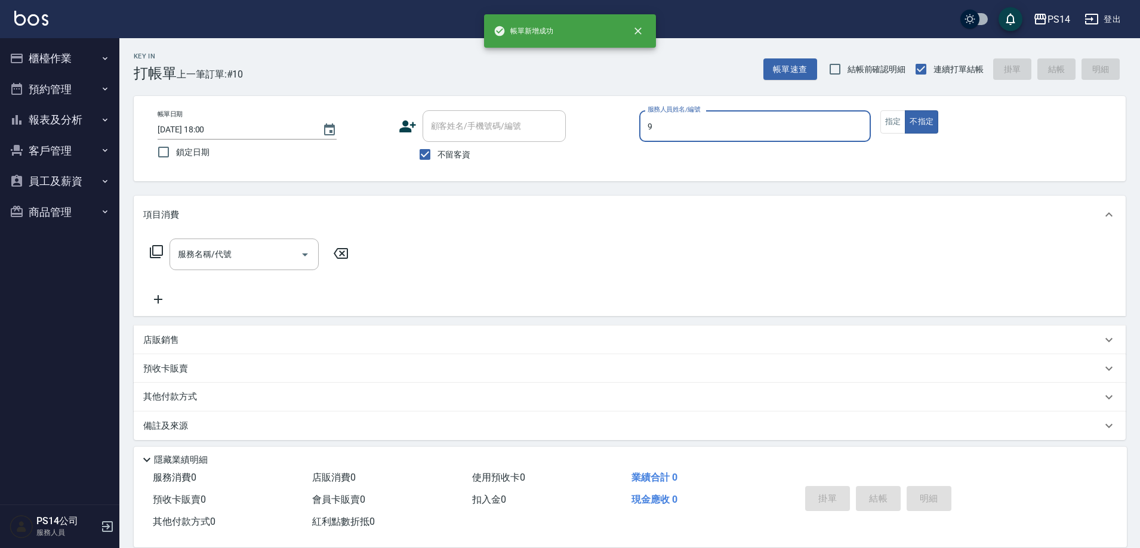
type input "[PERSON_NAME]-9"
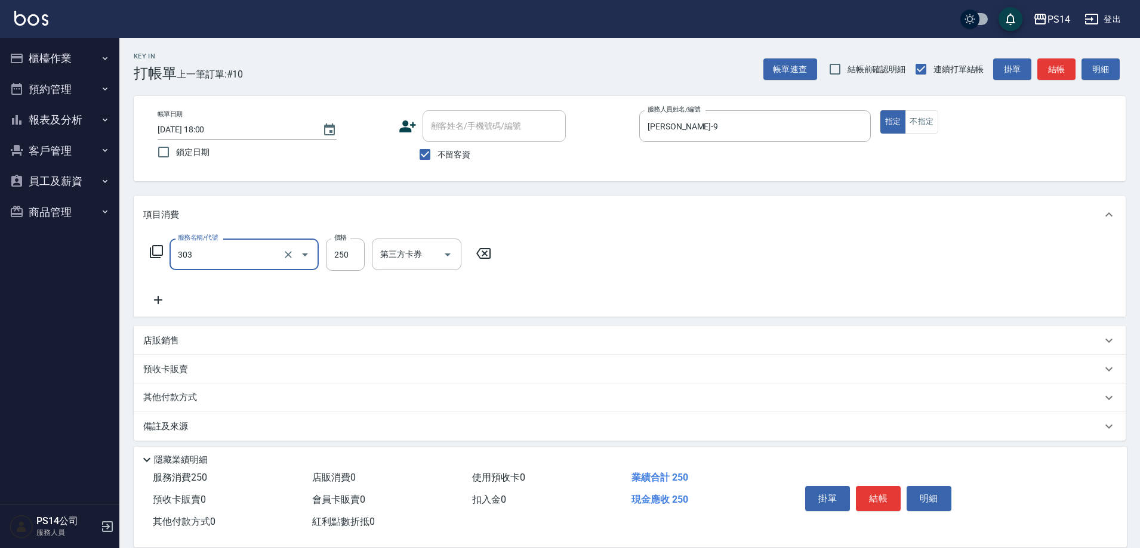
type input "剪髮(303)"
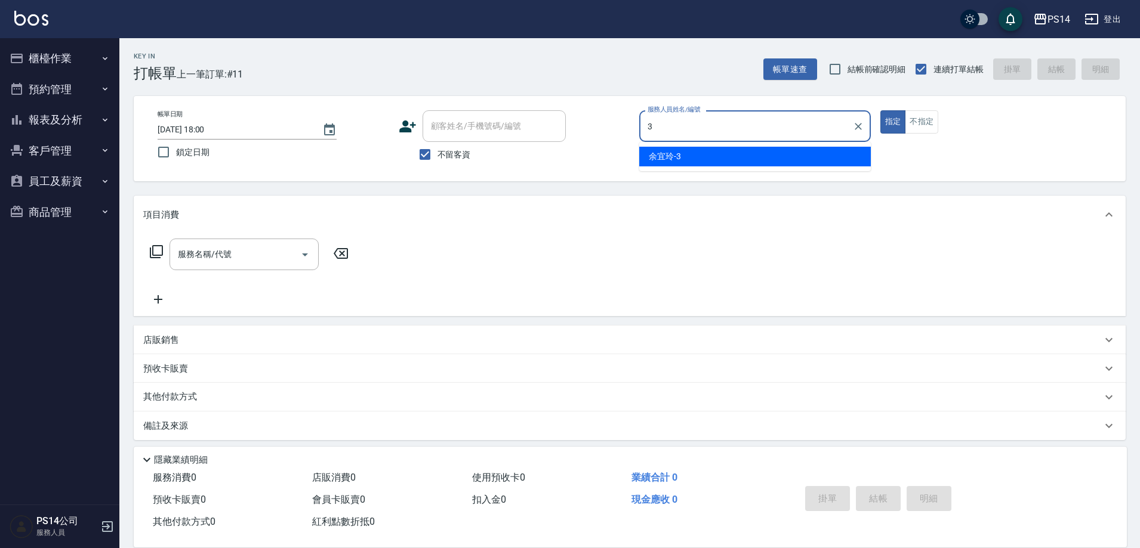
type input "余宜玲-3"
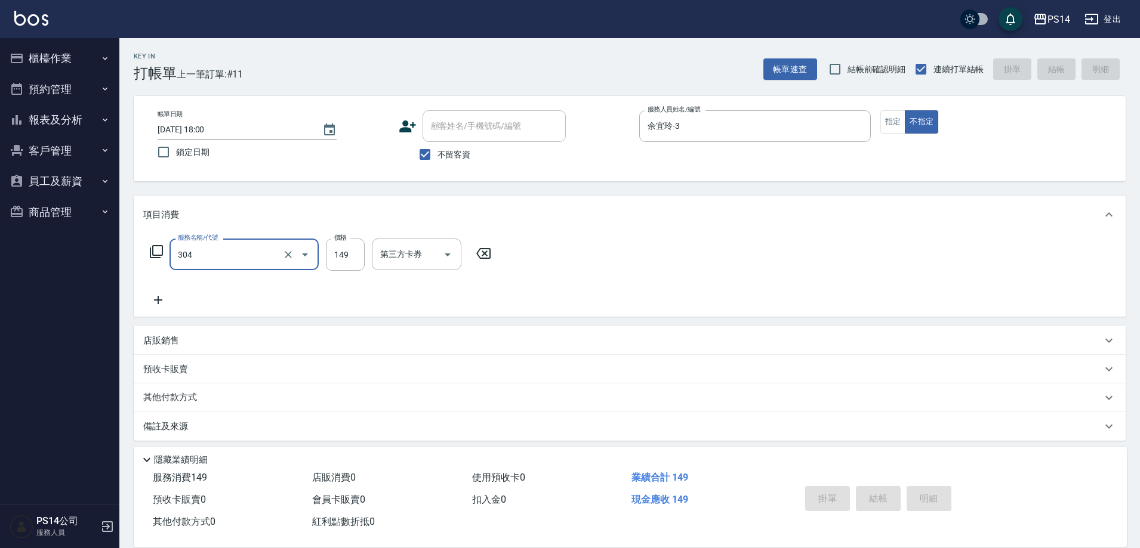
type input "304"
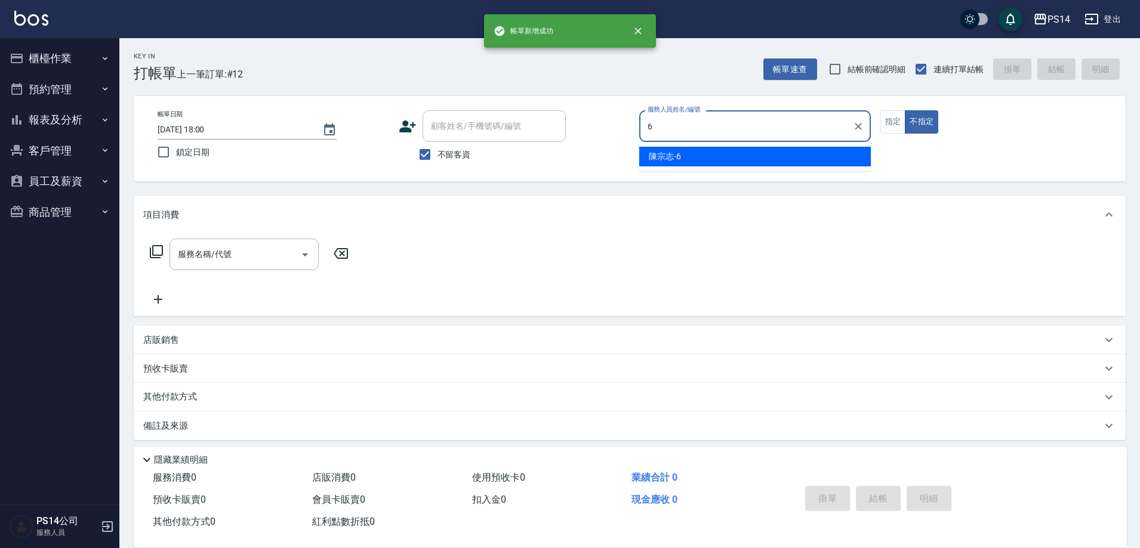
type input "陳宗志-6"
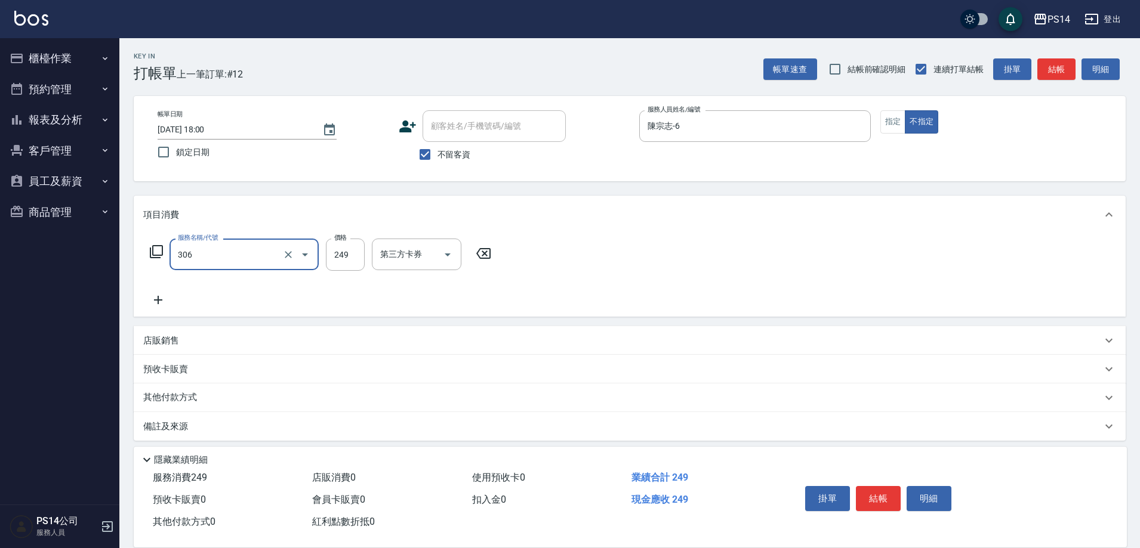
type input "剪髮(306)"
type input "[PERSON_NAME]-11"
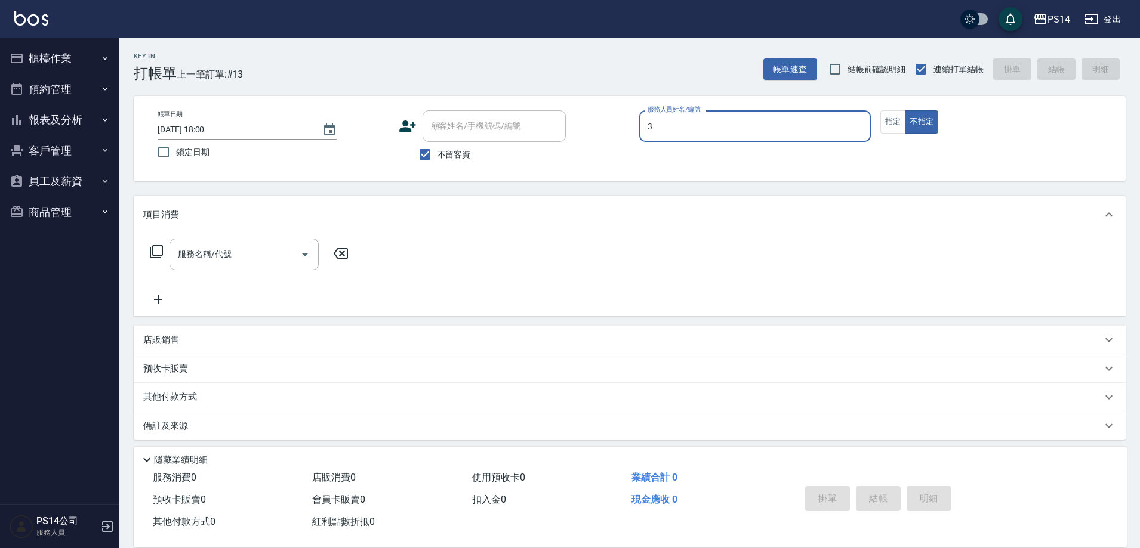
type input "余宜玲-3"
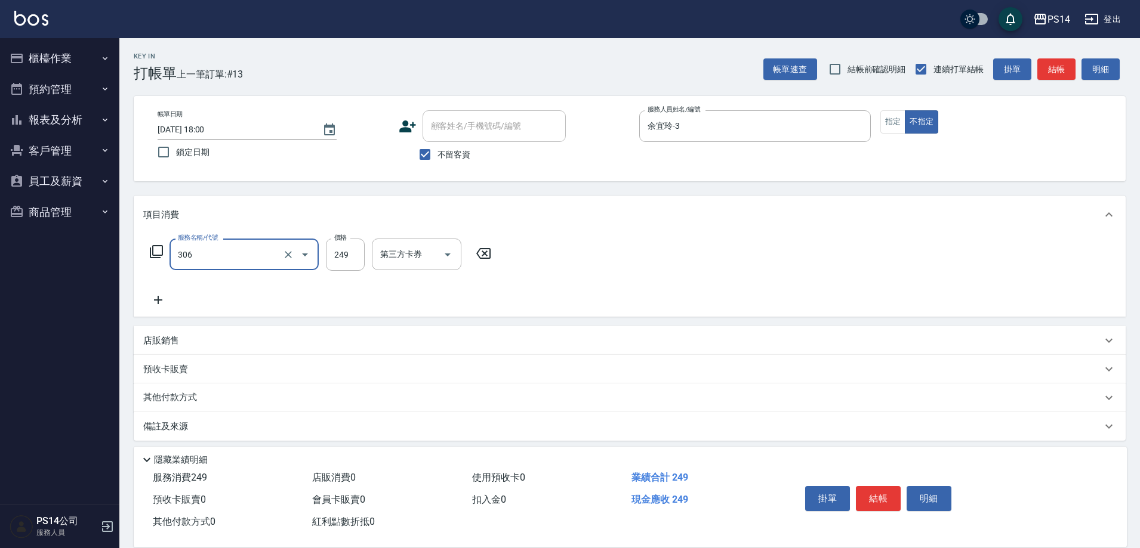
type input "剪髮(306)"
type input "陳羿淇-17"
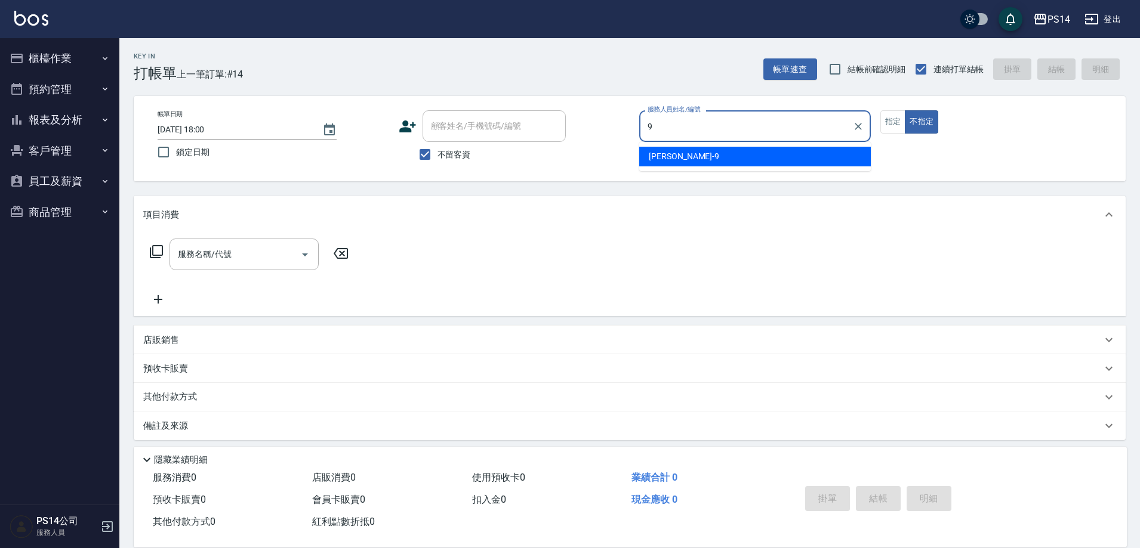
type input "[PERSON_NAME]-9"
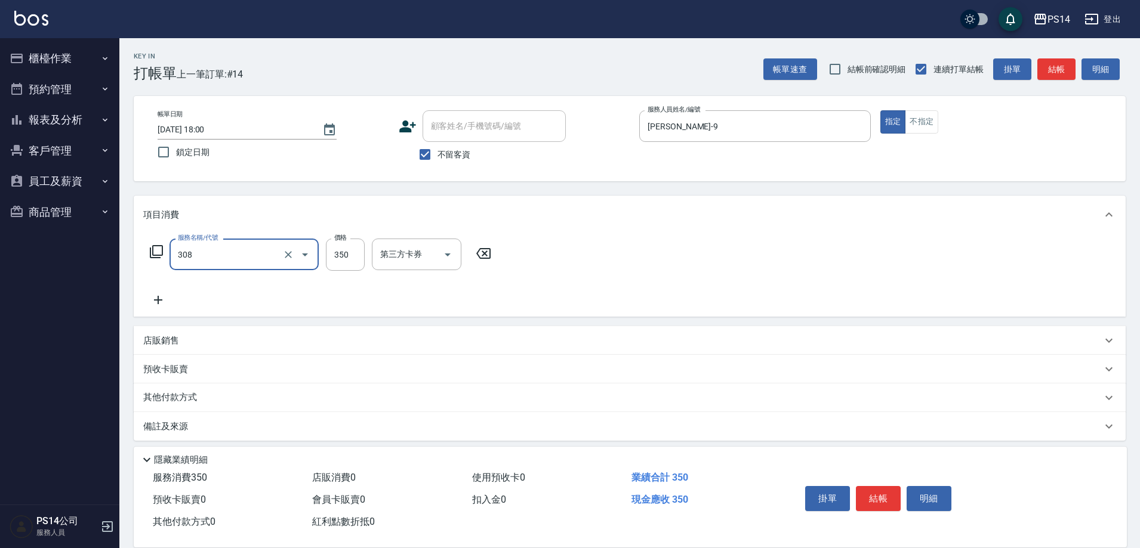
type input "洗+剪(308)"
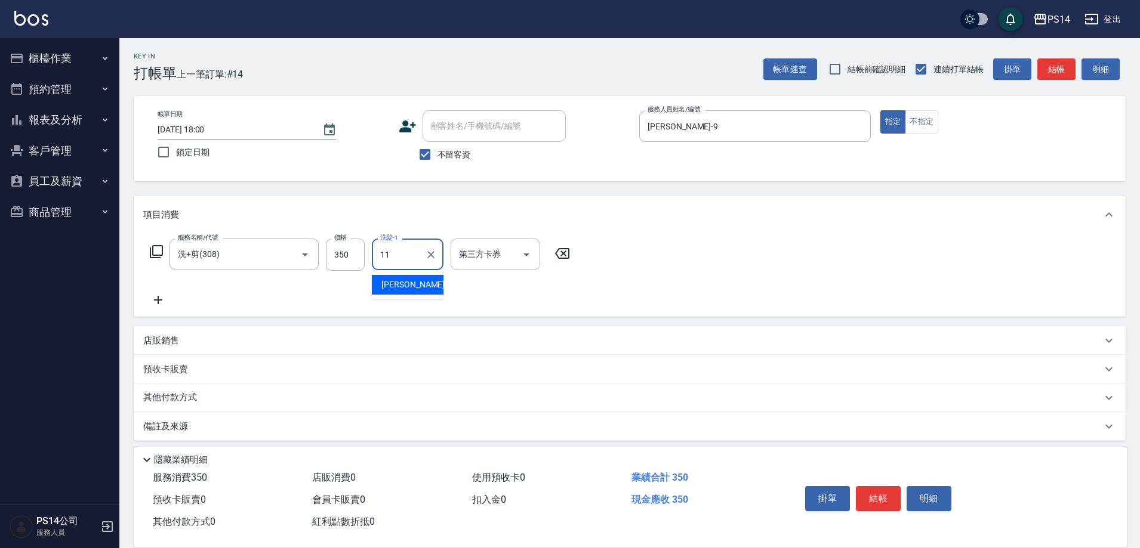
type input "[PERSON_NAME]-11"
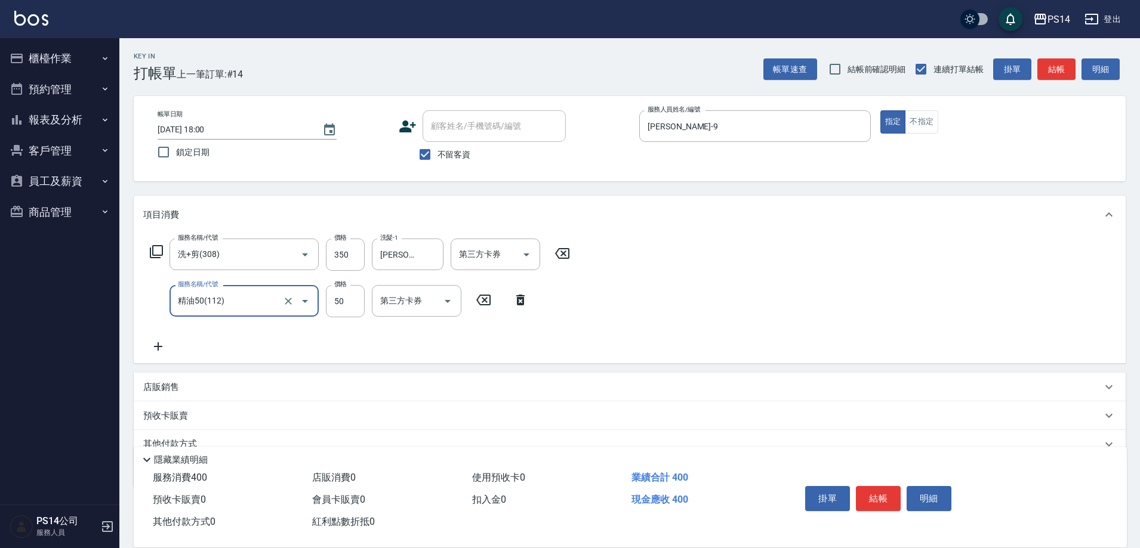
type input "精油50(112)"
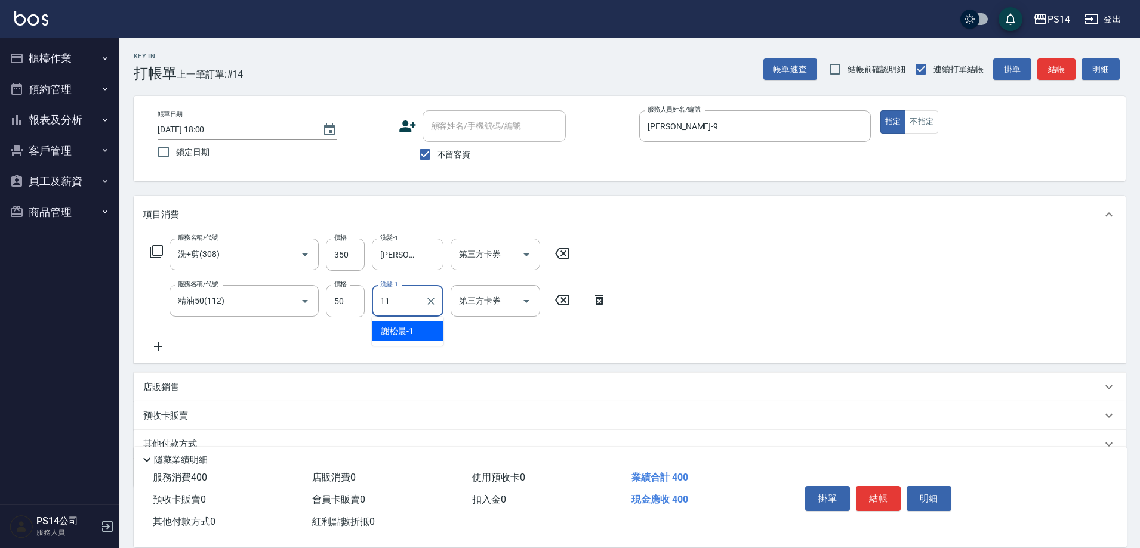
type input "[PERSON_NAME]-11"
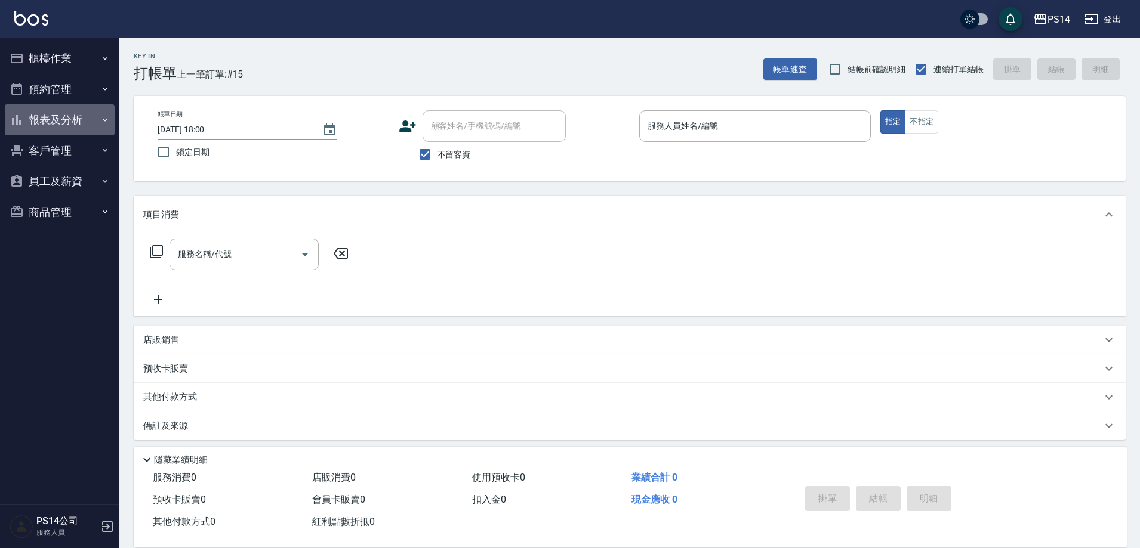
click at [54, 117] on button "報表及分析" at bounding box center [60, 119] width 110 height 31
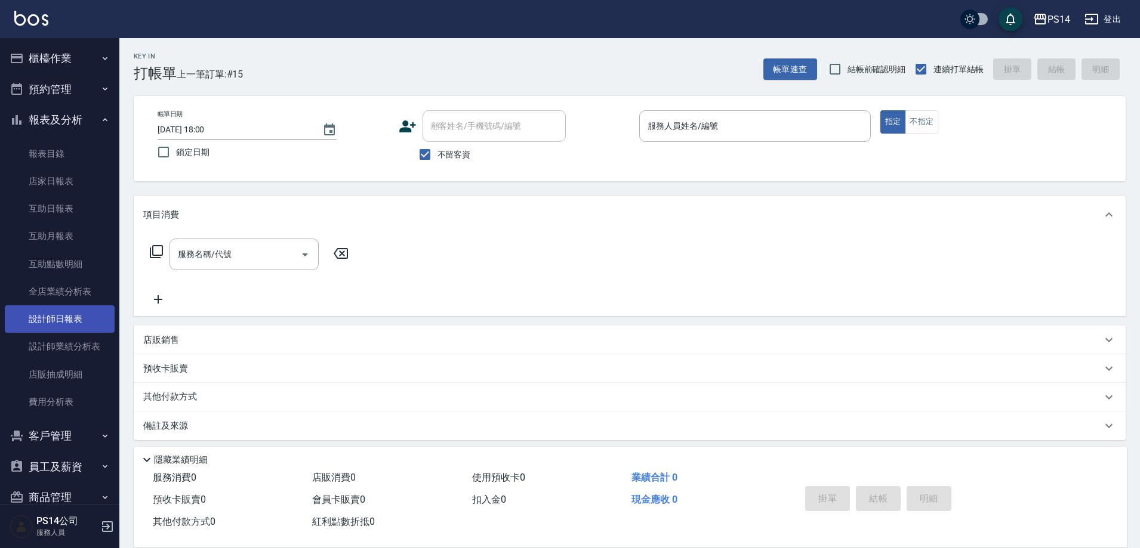
click at [38, 311] on link "設計師日報表" at bounding box center [60, 319] width 110 height 27
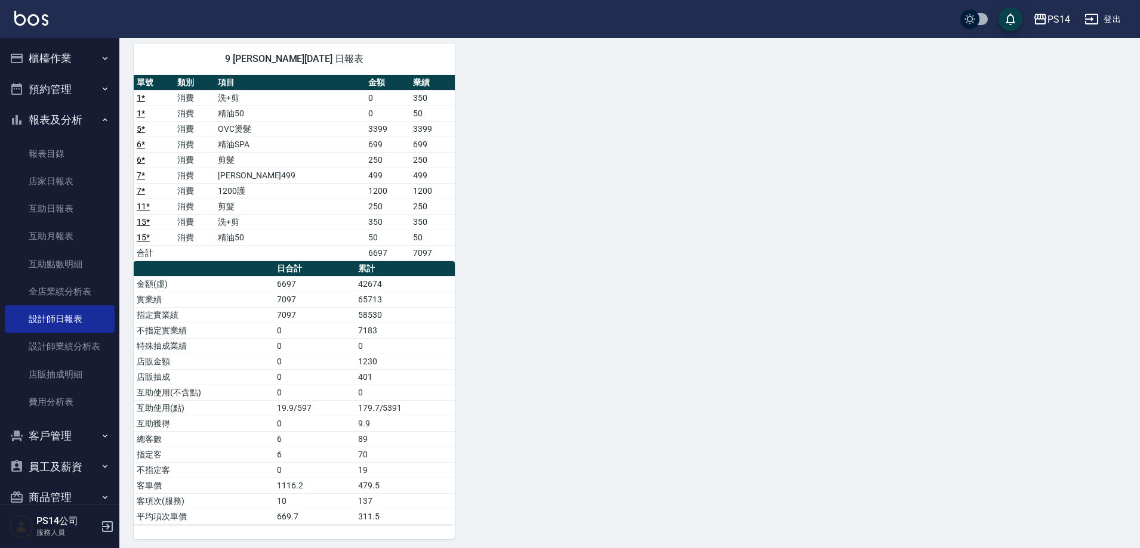
scroll to position [558, 0]
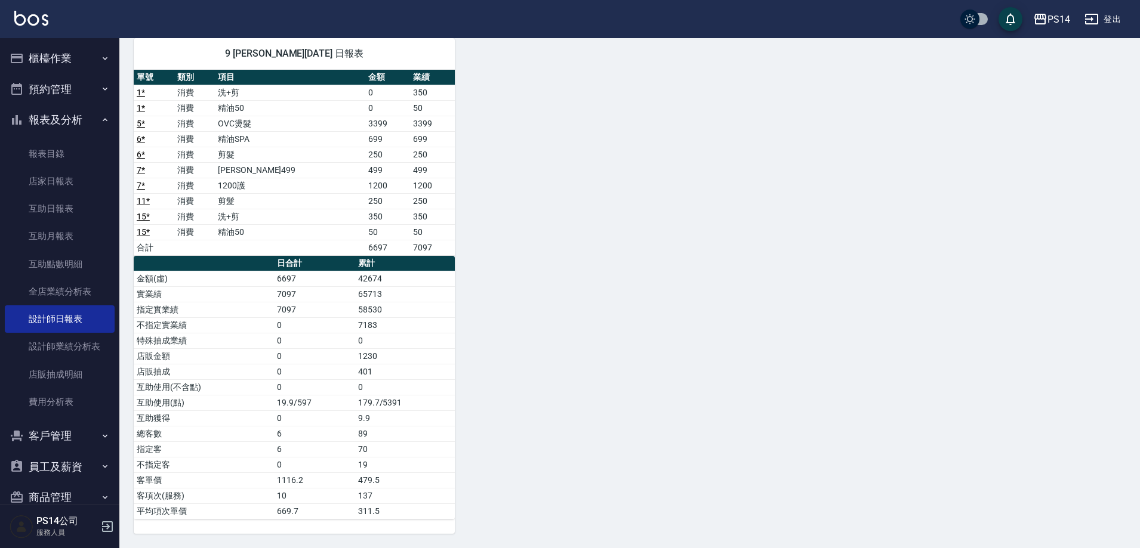
click at [14, 16] on img at bounding box center [31, 18] width 34 height 15
